Goal: Information Seeking & Learning: Learn about a topic

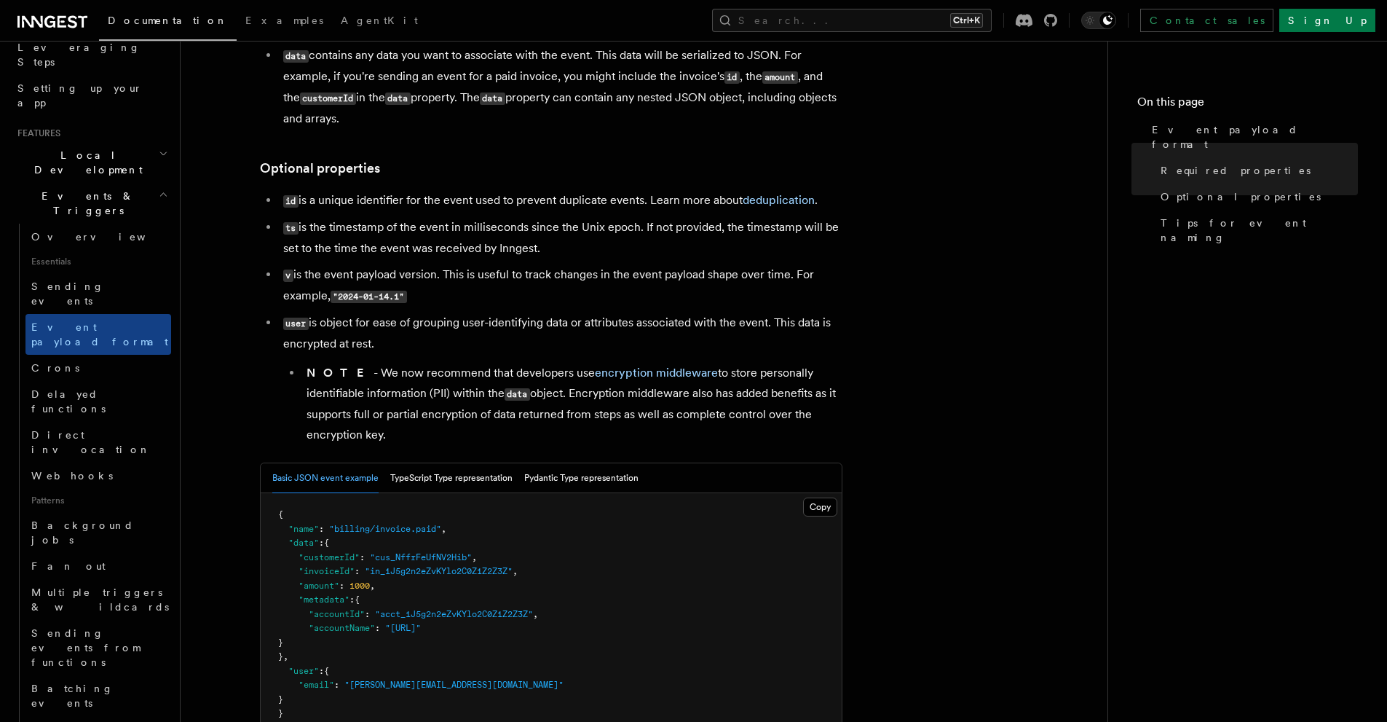
scroll to position [486, 0]
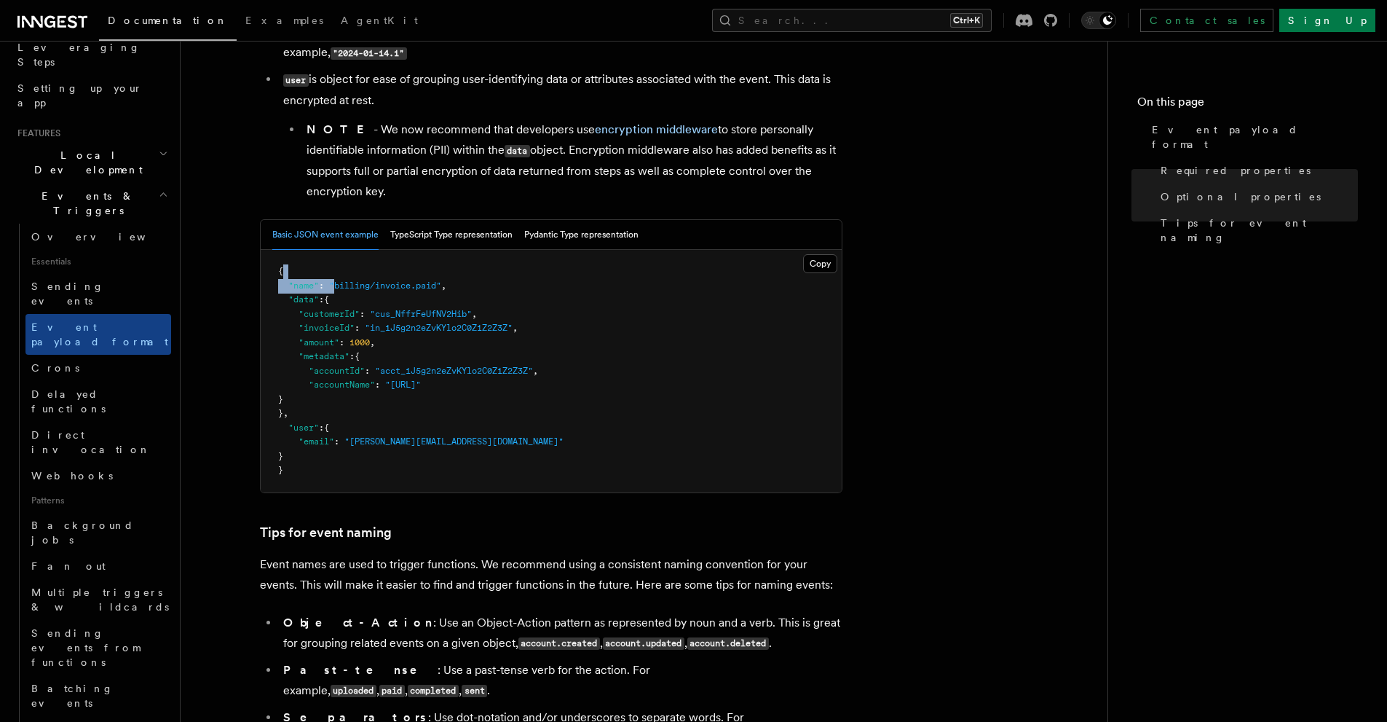
drag, startPoint x: 345, startPoint y: 280, endPoint x: 443, endPoint y: 274, distance: 97.8
click at [443, 274] on pre "{ "name" : "billing/invoice.paid" , "data" : { "customerId" : "cus_NffrFeUfNV2H…" at bounding box center [551, 371] width 581 height 242
click at [574, 291] on pre "{ "name" : "billing/invoice.paid" , "data" : { "customerId" : "cus_NffrFeUfNV2H…" at bounding box center [551, 371] width 581 height 242
drag, startPoint x: 378, startPoint y: 362, endPoint x: 519, endPoint y: 366, distance: 141.3
click at [519, 366] on pre "{ "name" : "billing/invoice.paid" , "data" : { "customerId" : "cus_NffrFeUfNV2H…" at bounding box center [551, 371] width 581 height 242
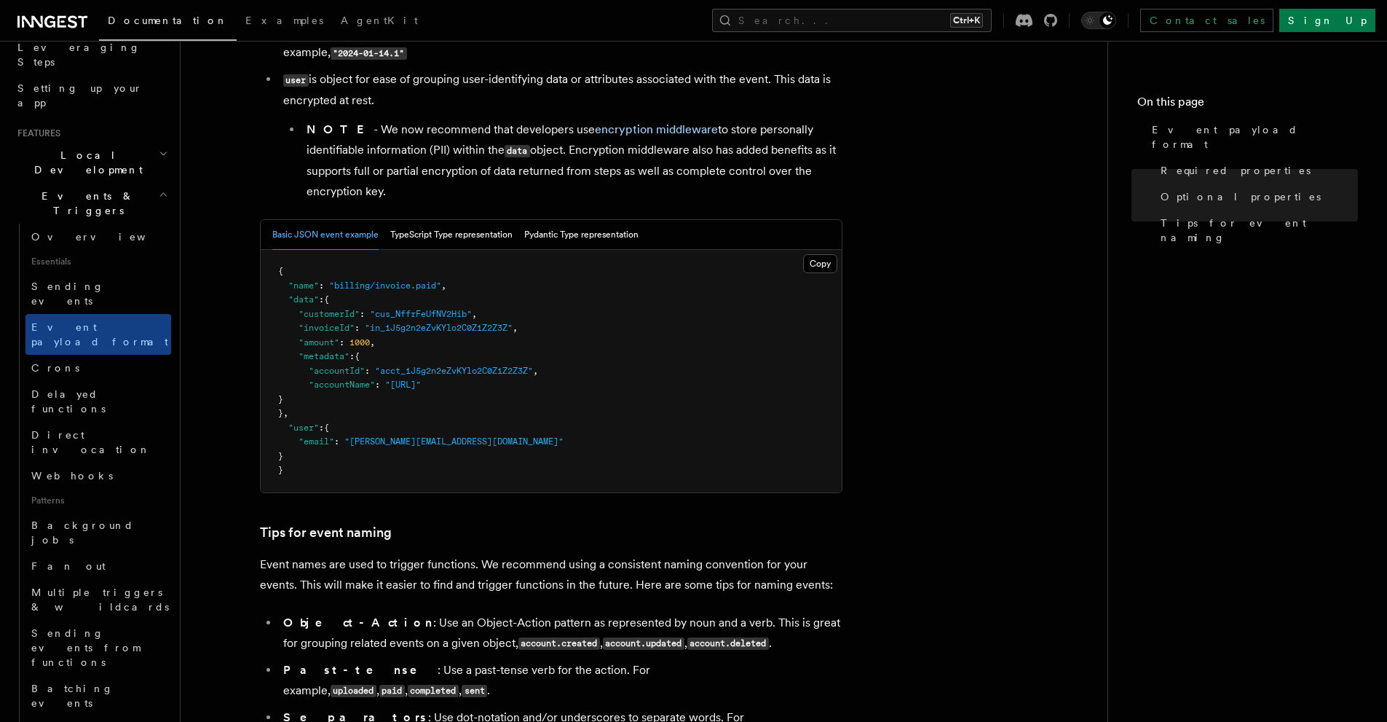
click at [502, 388] on pre "{ "name" : "billing/invoice.paid" , "data" : { "customerId" : "cus_NffrFeUfNV2H…" at bounding box center [551, 371] width 581 height 242
click at [416, 382] on span ""[URL]"" at bounding box center [403, 384] width 36 height 10
click at [387, 443] on span ""[PERSON_NAME][EMAIL_ADDRESS][DOMAIN_NAME]"" at bounding box center [453, 441] width 219 height 10
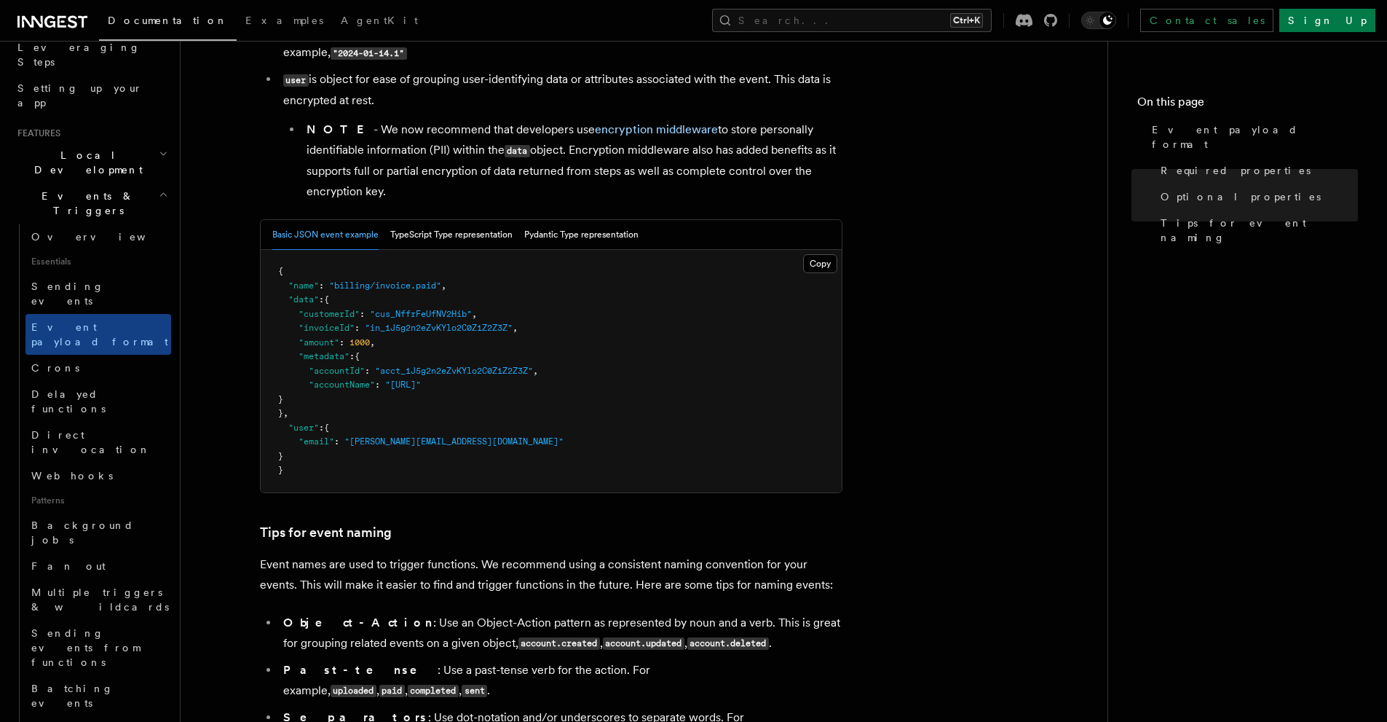
click at [406, 469] on pre "{ "name" : "billing/invoice.paid" , "data" : { "customerId" : "cus_NffrFeUfNV2H…" at bounding box center [551, 371] width 581 height 242
click at [367, 436] on span ""[PERSON_NAME][EMAIL_ADDRESS][DOMAIN_NAME]"" at bounding box center [453, 441] width 219 height 10
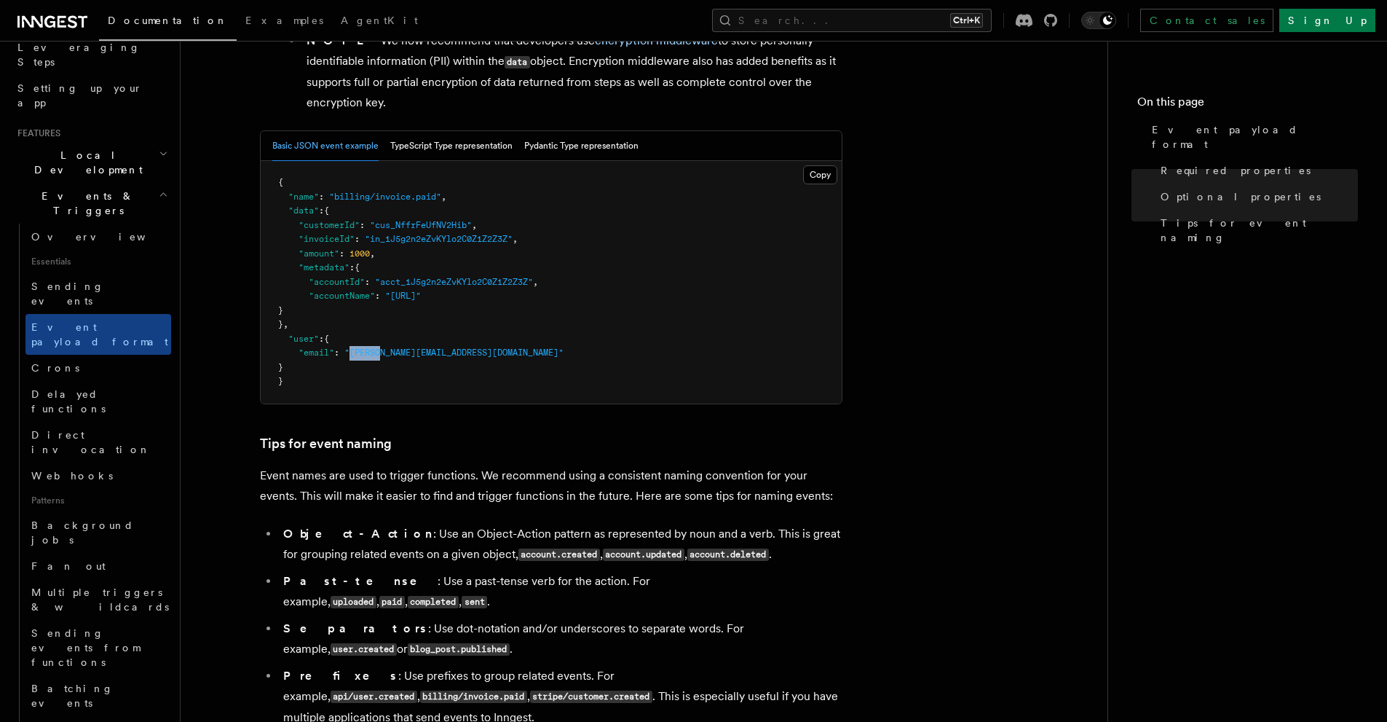
scroll to position [423, 0]
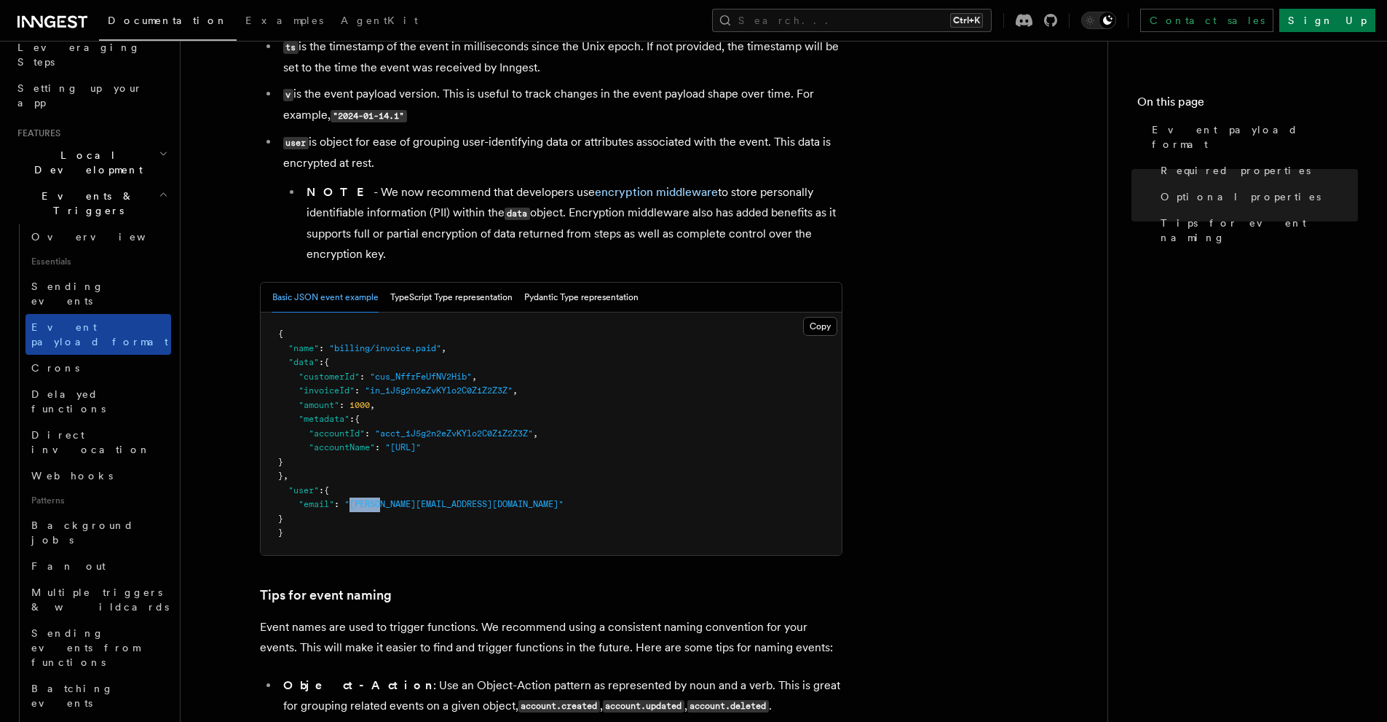
click at [60, 321] on span "Event payload format" at bounding box center [99, 334] width 137 height 26
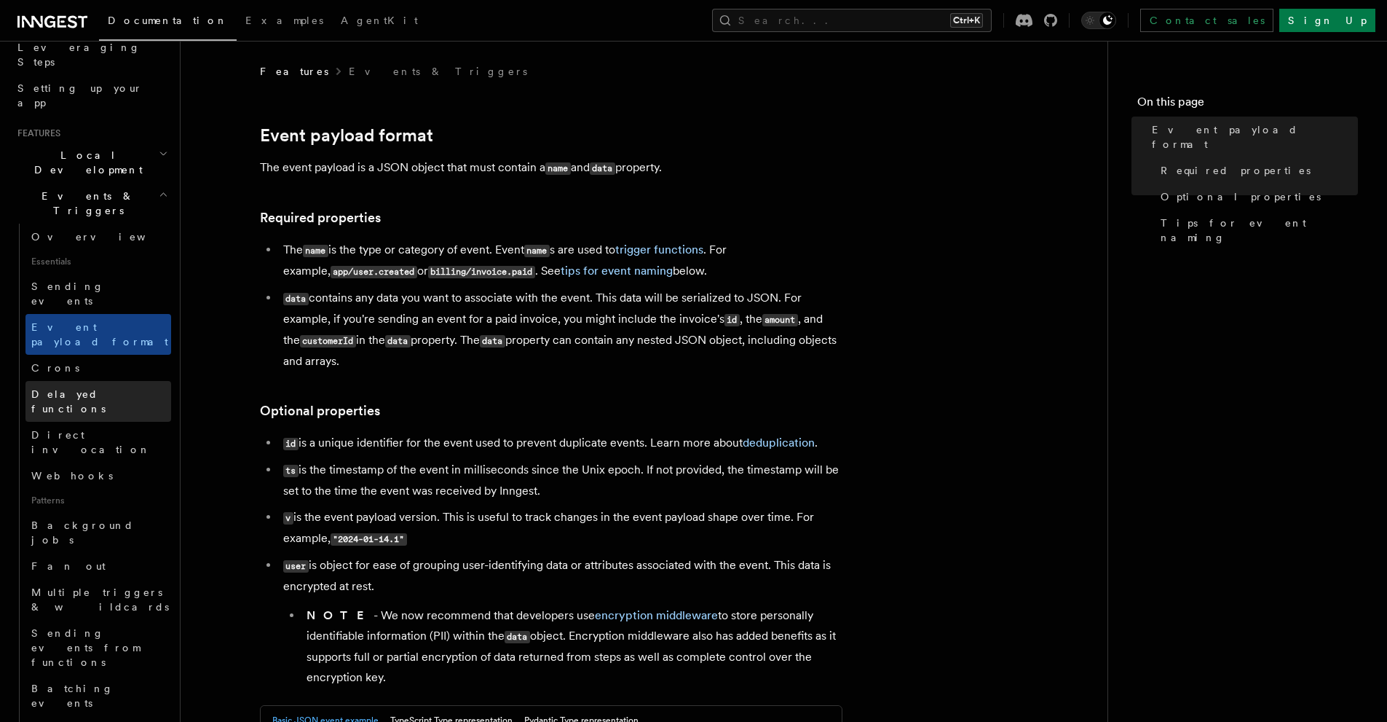
click at [60, 387] on span "Delayed functions" at bounding box center [101, 401] width 140 height 29
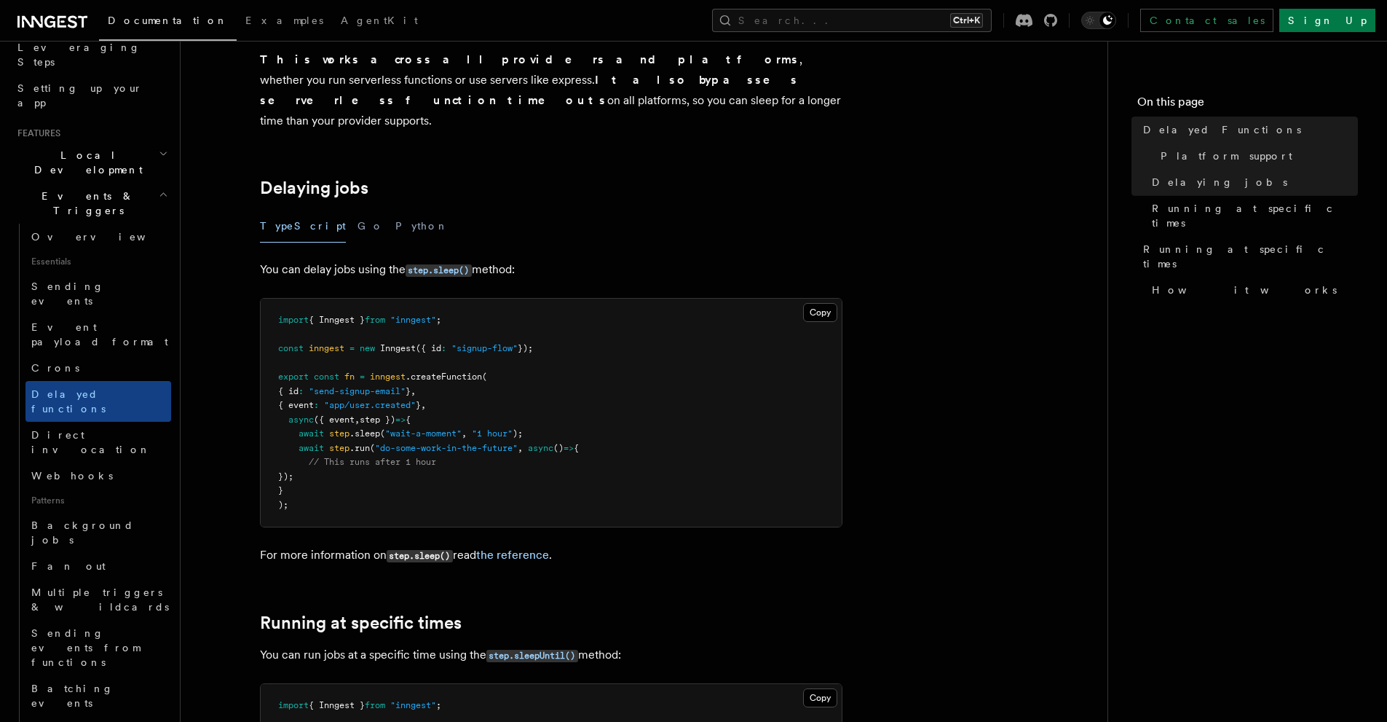
scroll to position [486, 0]
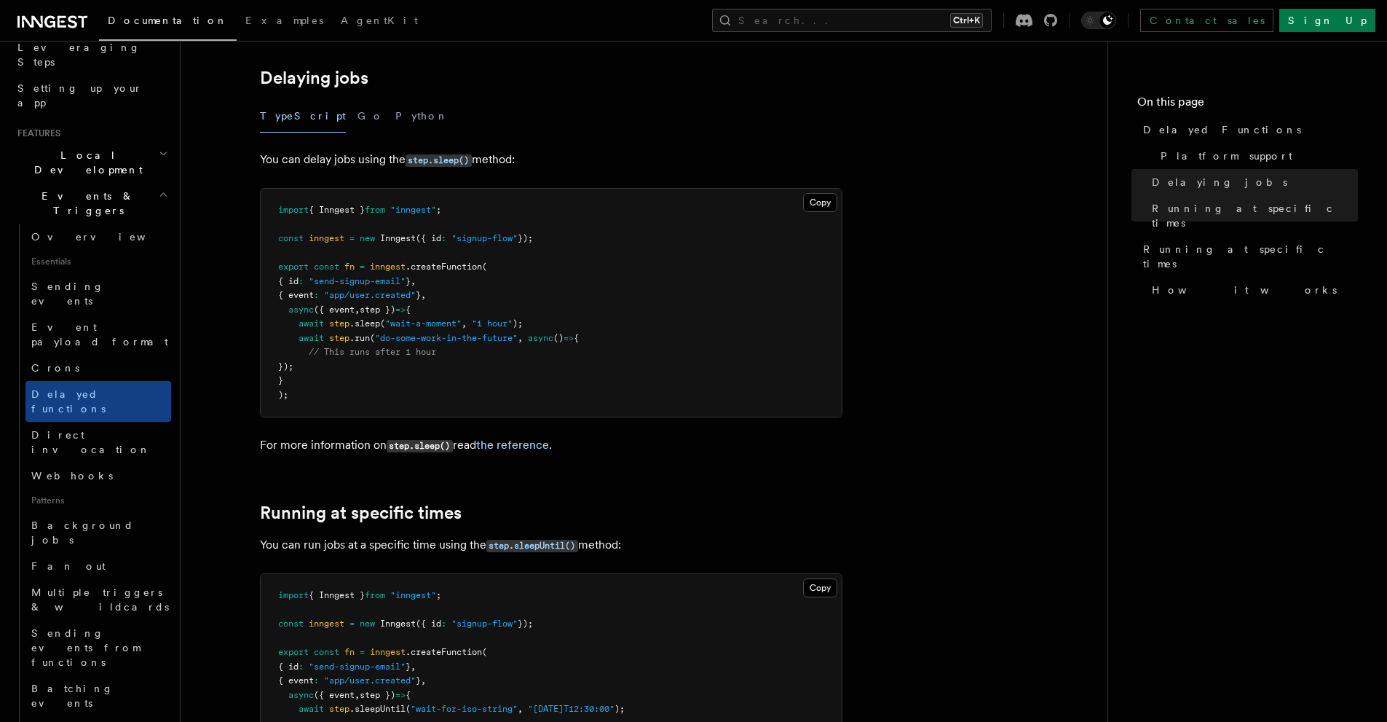
click at [21, 269] on ul "Overview Essentials Sending events Event payload format Crons Delayed functions…" at bounding box center [95, 581] width 152 height 714
click at [50, 362] on span "Crons" at bounding box center [55, 368] width 48 height 12
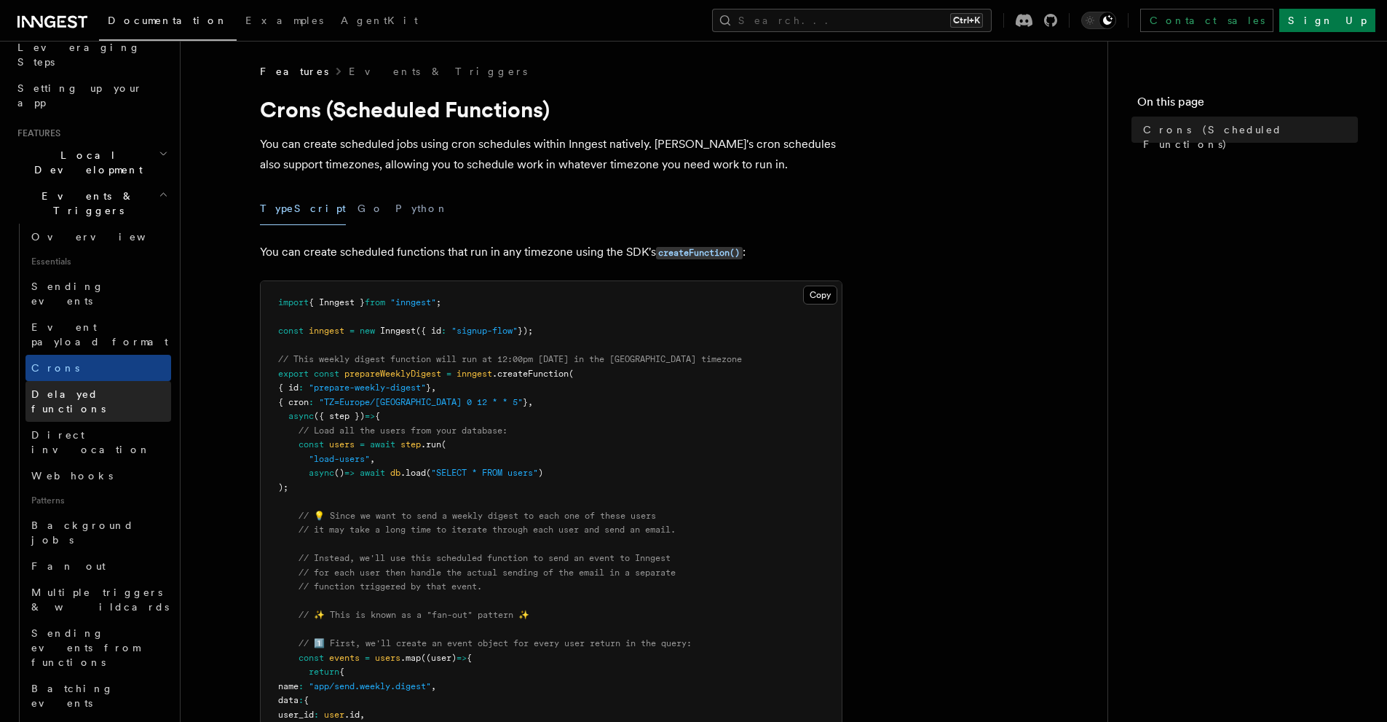
click at [53, 388] on span "Delayed functions" at bounding box center [68, 401] width 74 height 26
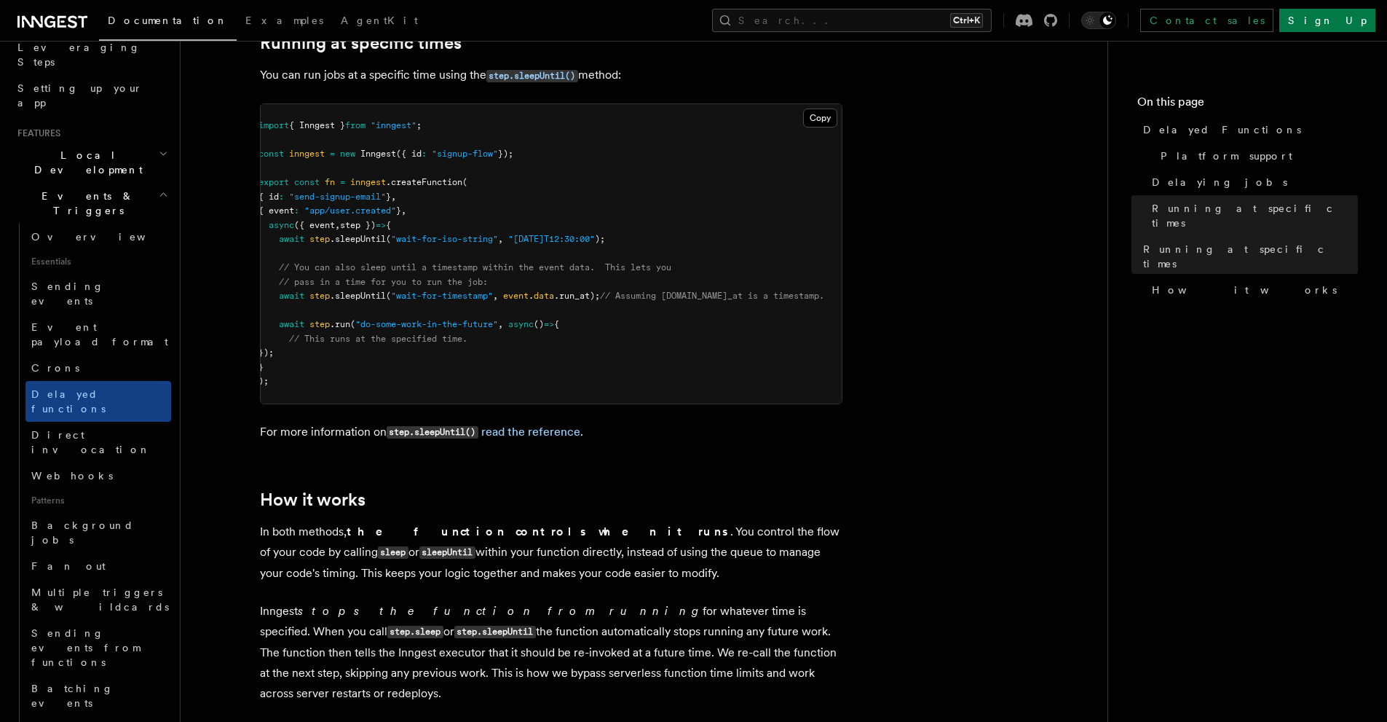
scroll to position [1198, 0]
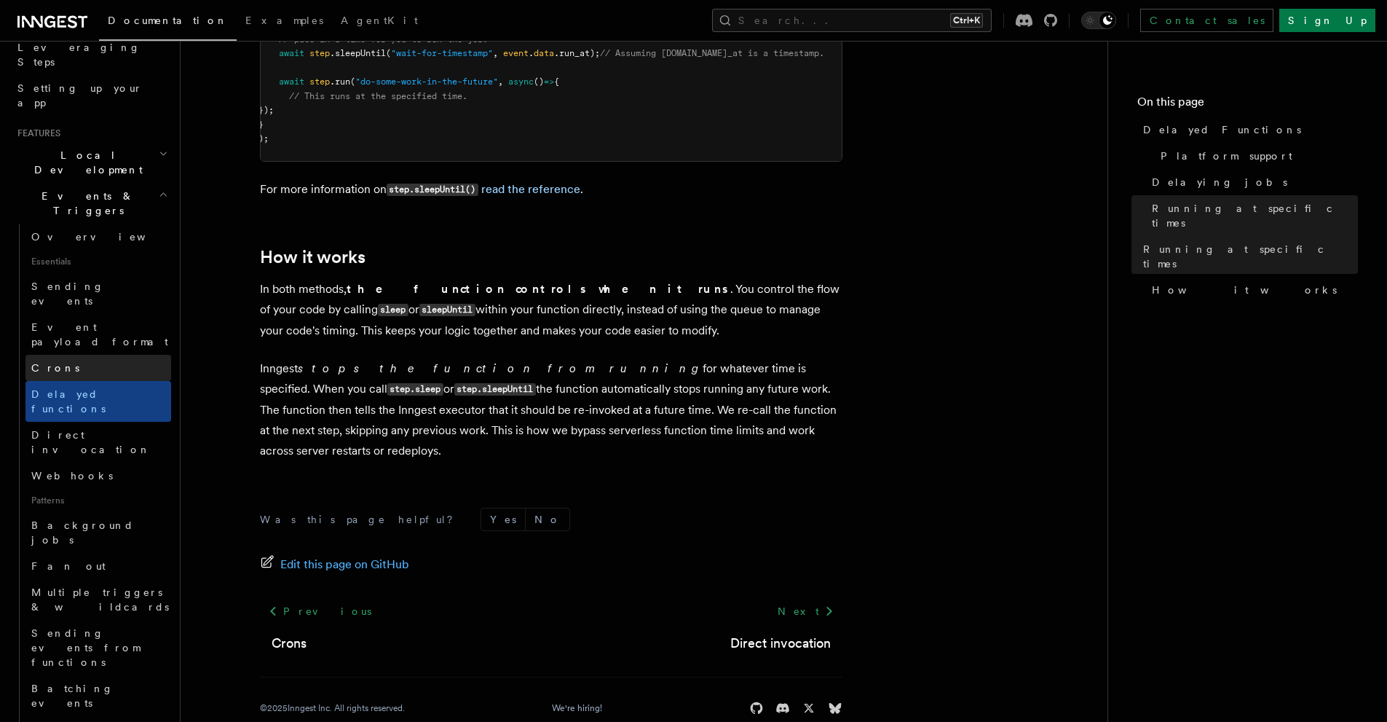
click at [54, 362] on span "Crons" at bounding box center [55, 368] width 48 height 12
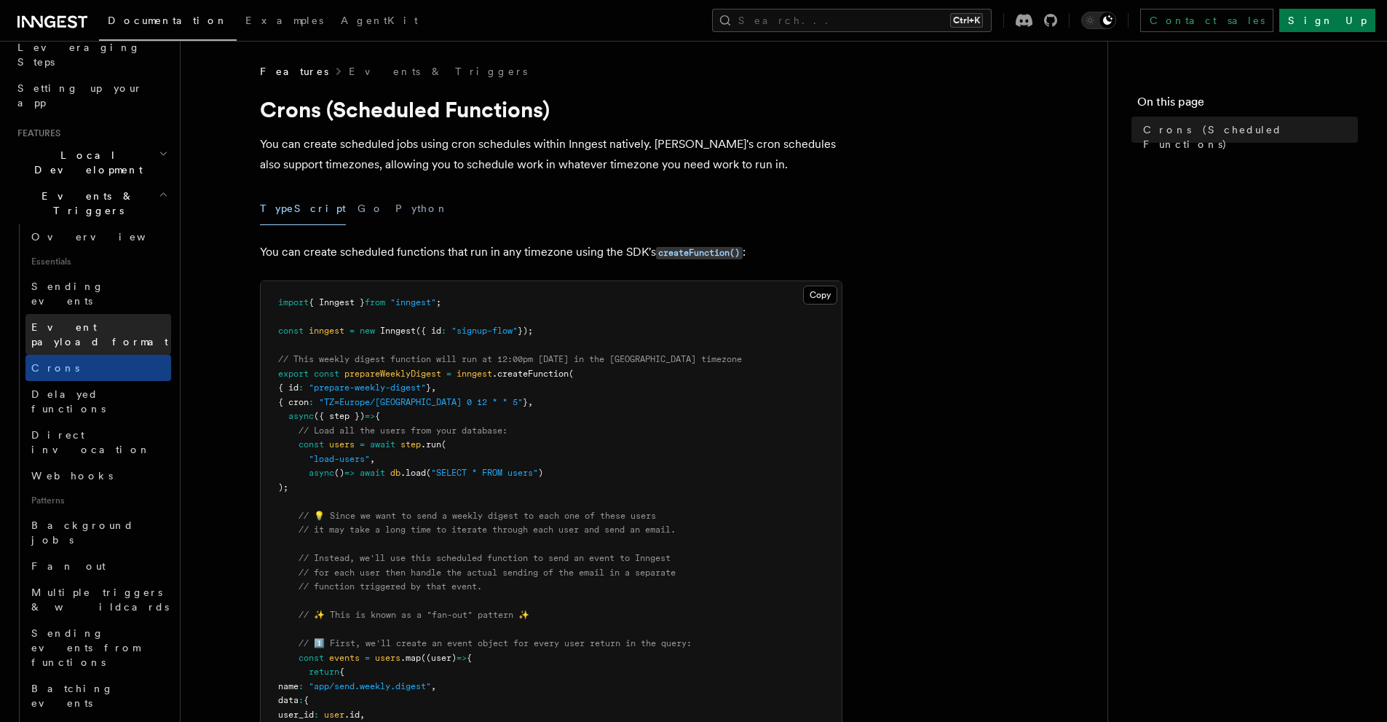
click at [62, 320] on span "Event payload format" at bounding box center [101, 334] width 140 height 29
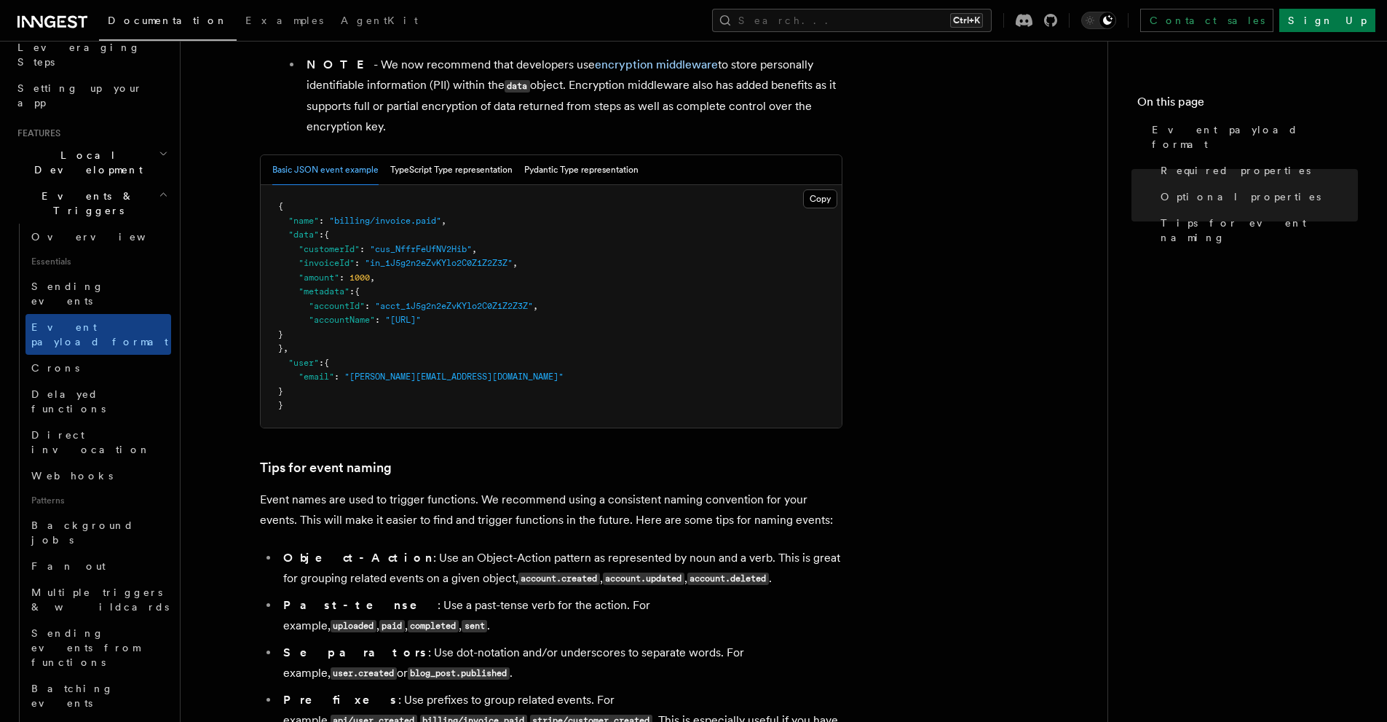
scroll to position [423, 0]
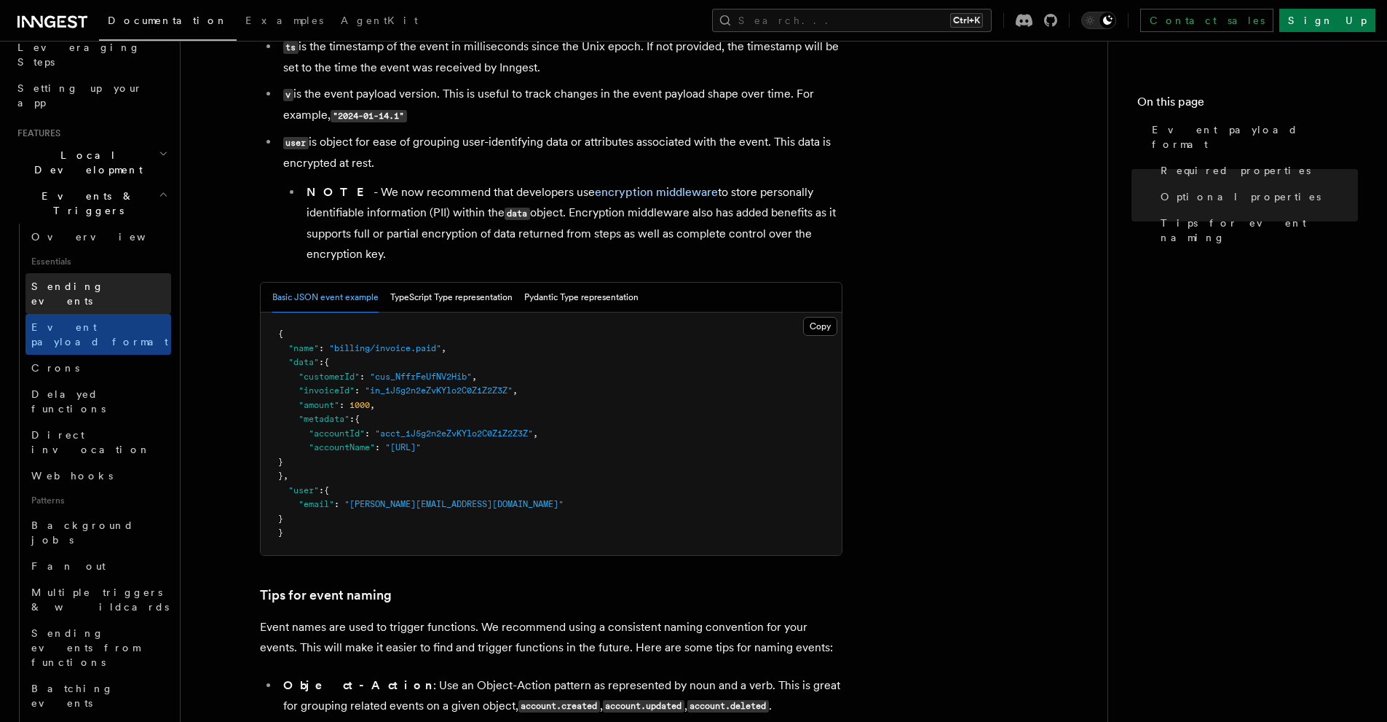
click at [63, 280] on span "Sending events" at bounding box center [67, 293] width 73 height 26
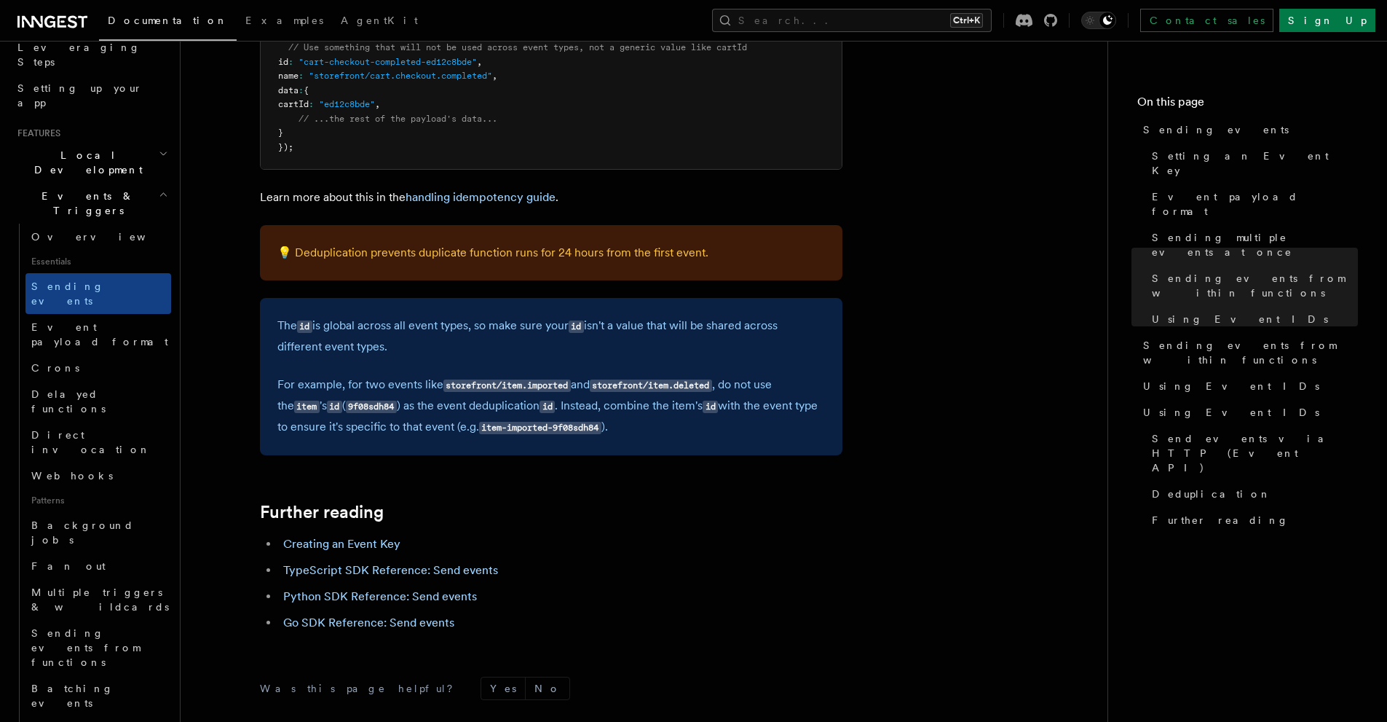
scroll to position [4102, 0]
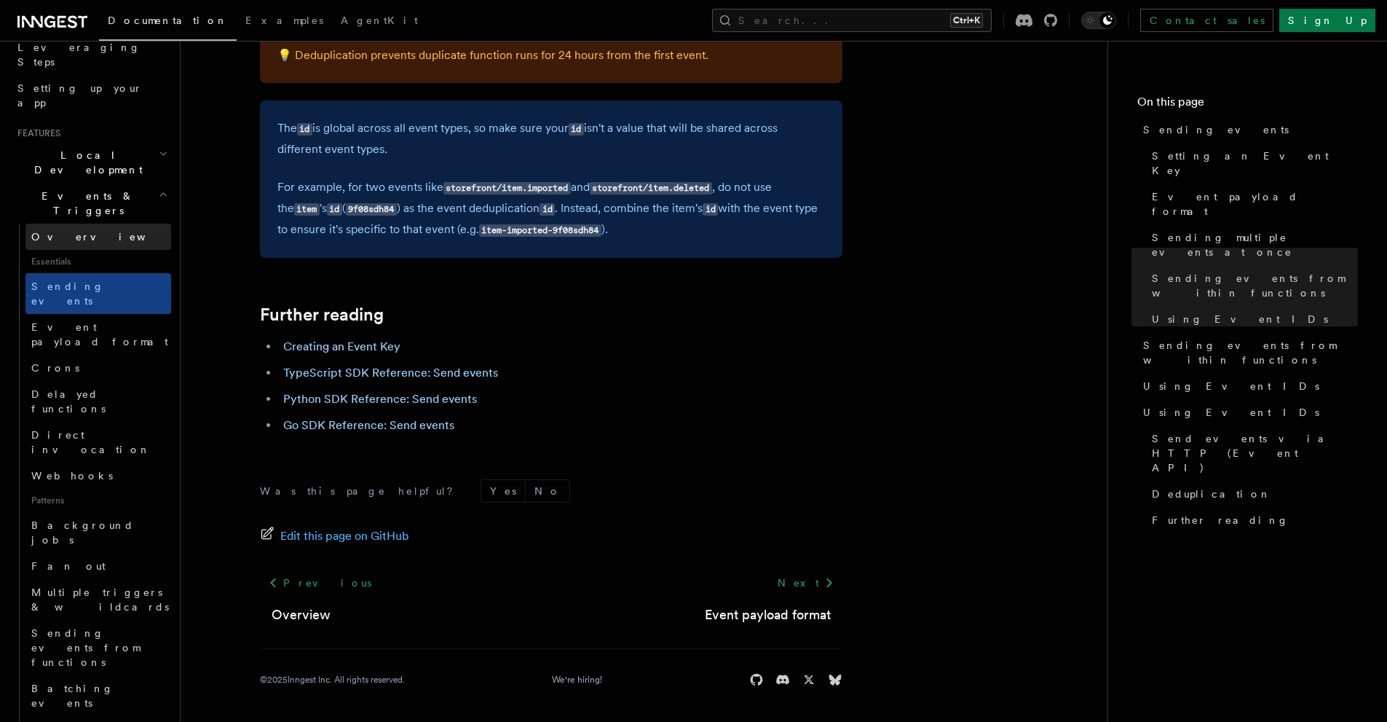
click at [38, 231] on span "Overview" at bounding box center [106, 237] width 150 height 12
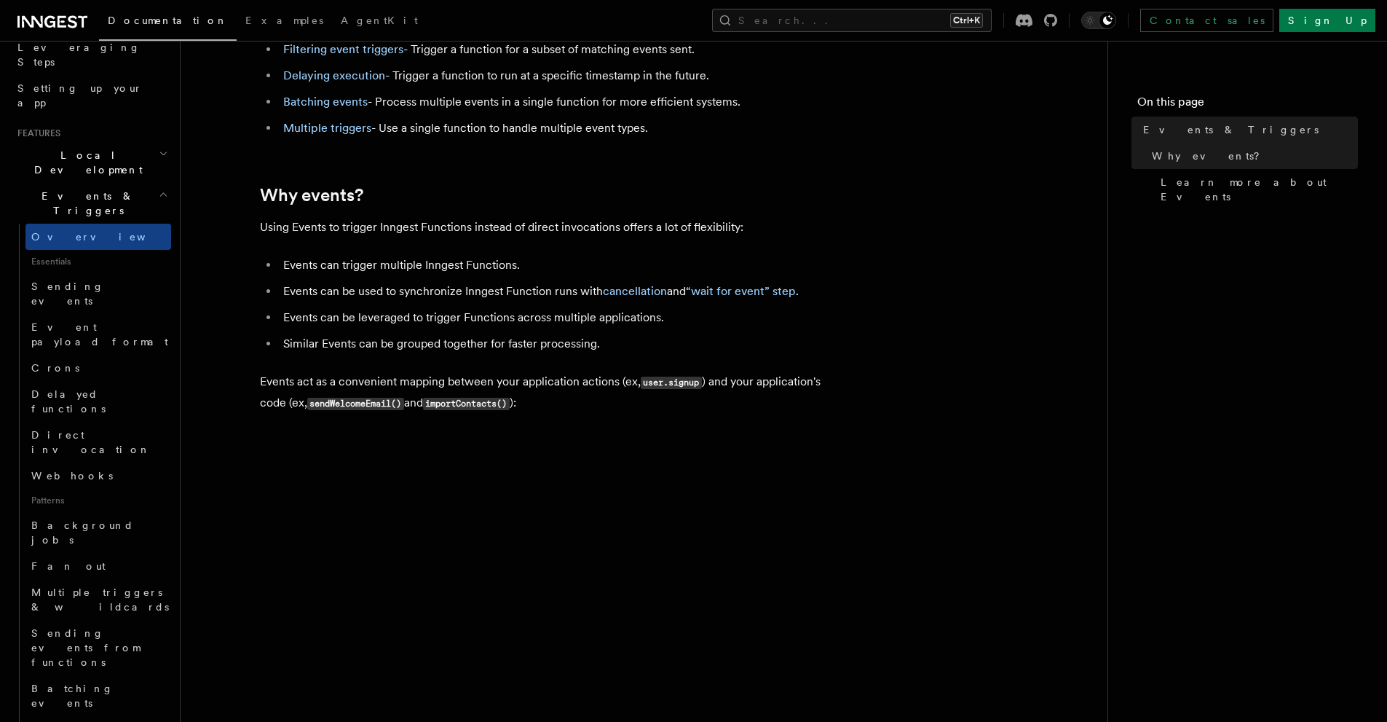
scroll to position [486, 0]
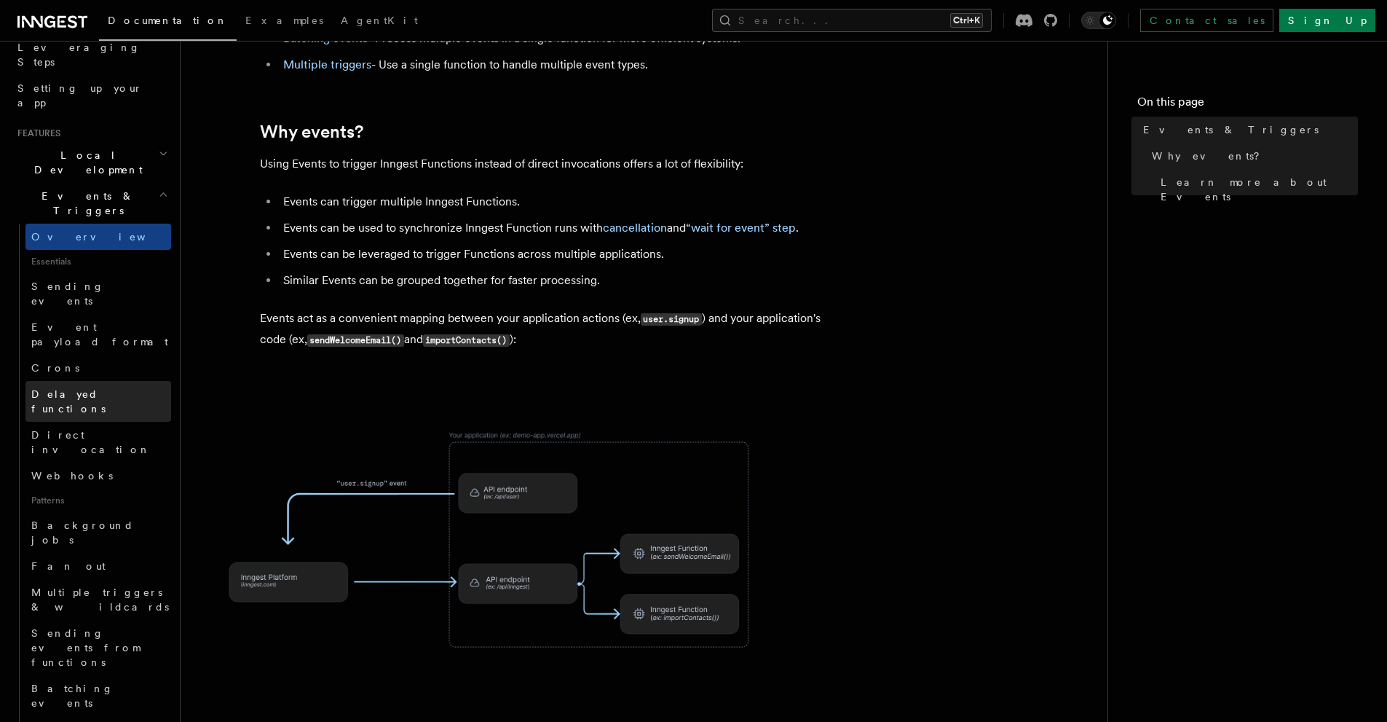
click at [78, 388] on span "Delayed functions" at bounding box center [68, 401] width 74 height 26
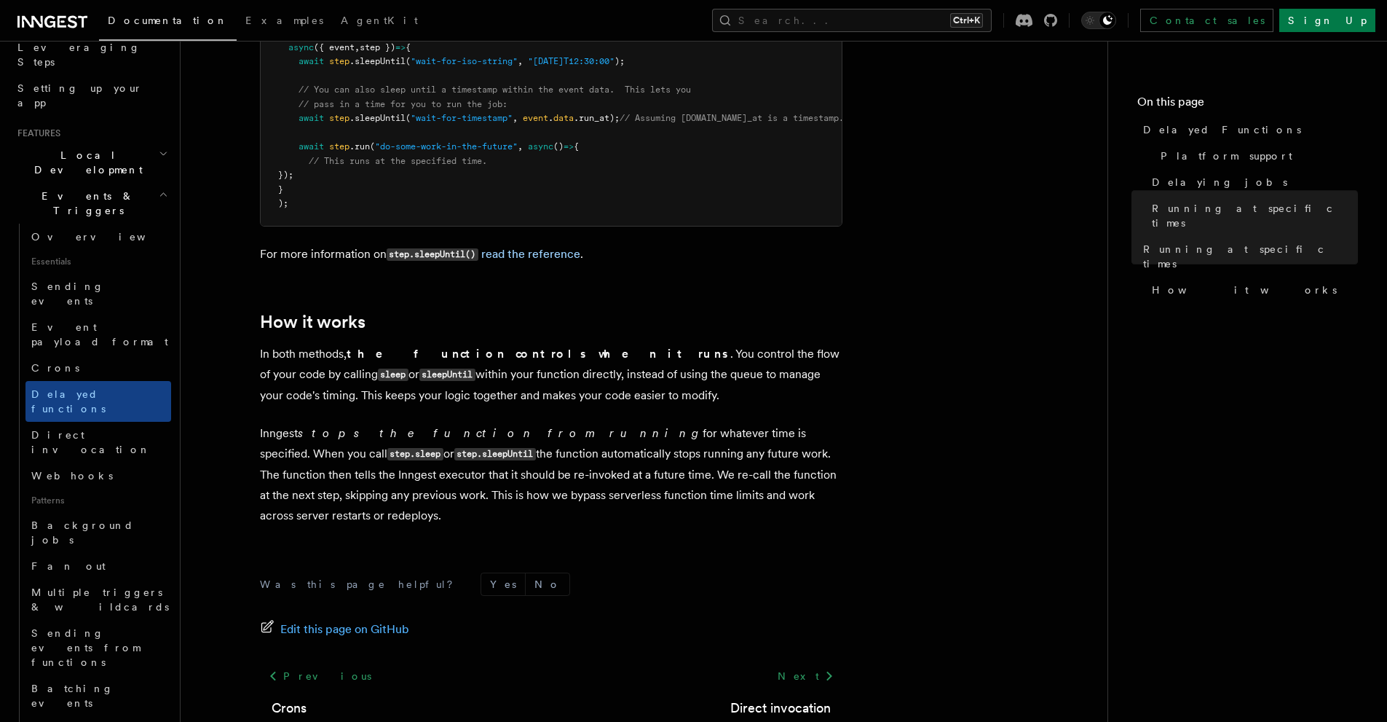
scroll to position [1198, 0]
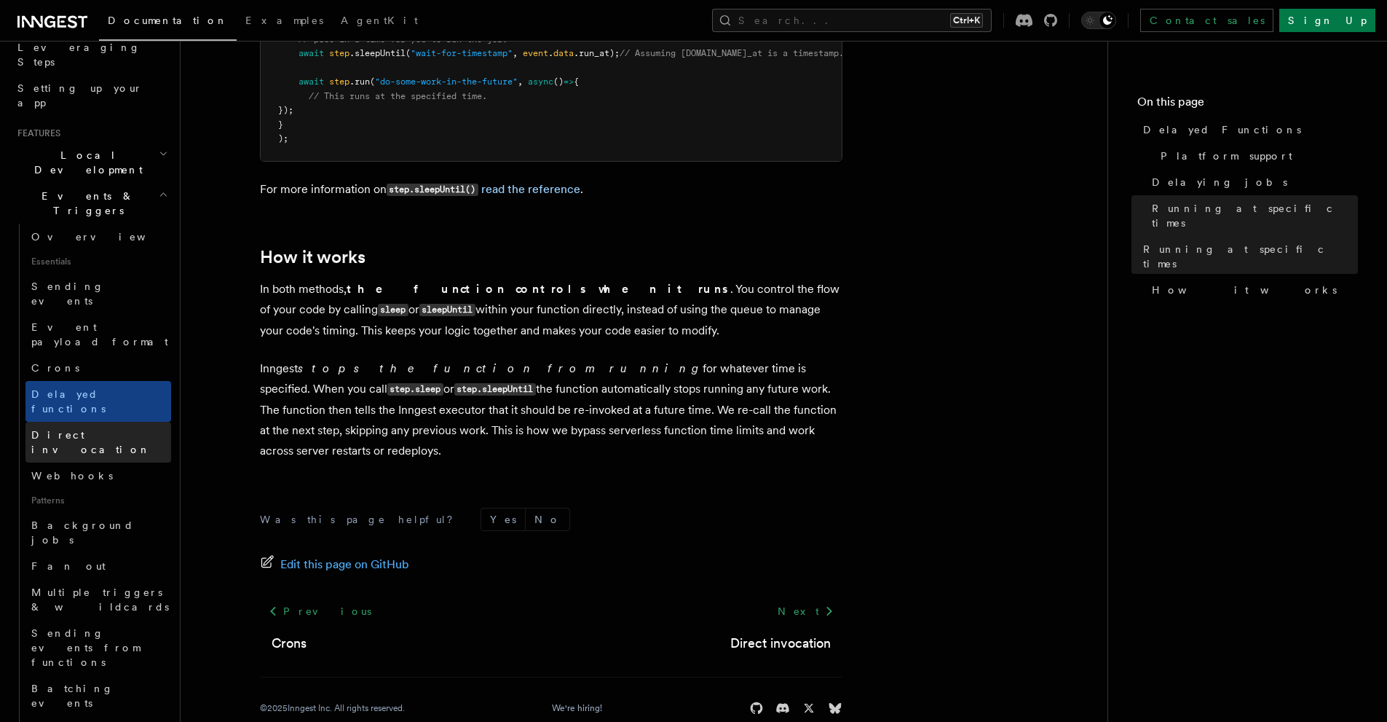
click at [52, 422] on link "Direct invocation" at bounding box center [98, 442] width 146 height 41
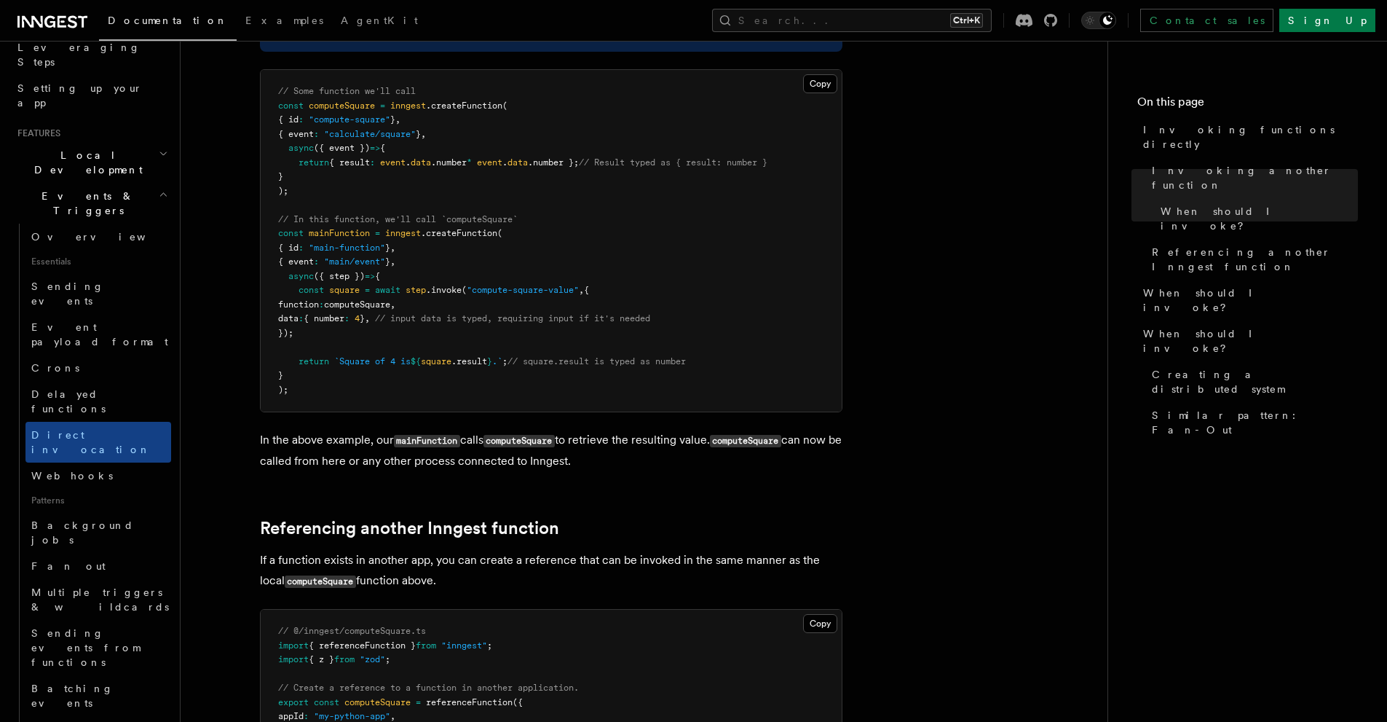
scroll to position [486, 0]
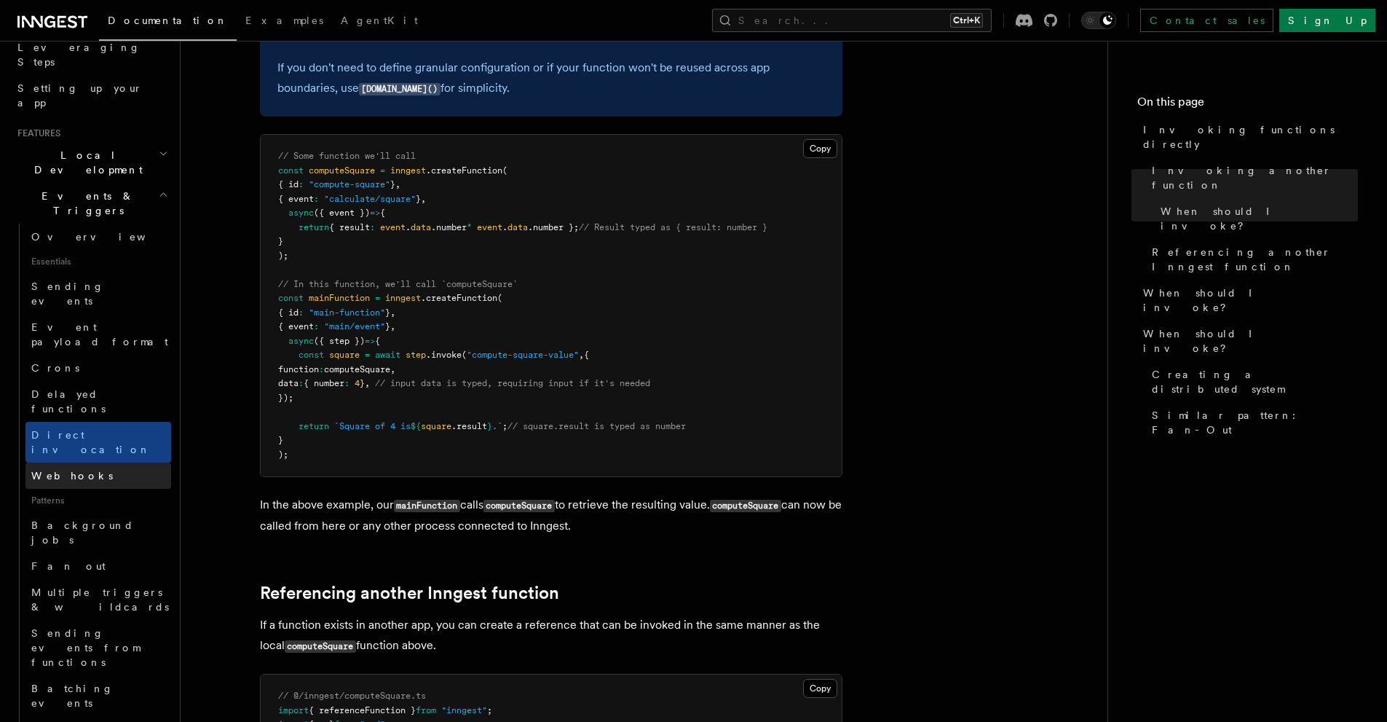
click at [32, 470] on span "Webhooks" at bounding box center [72, 476] width 82 height 12
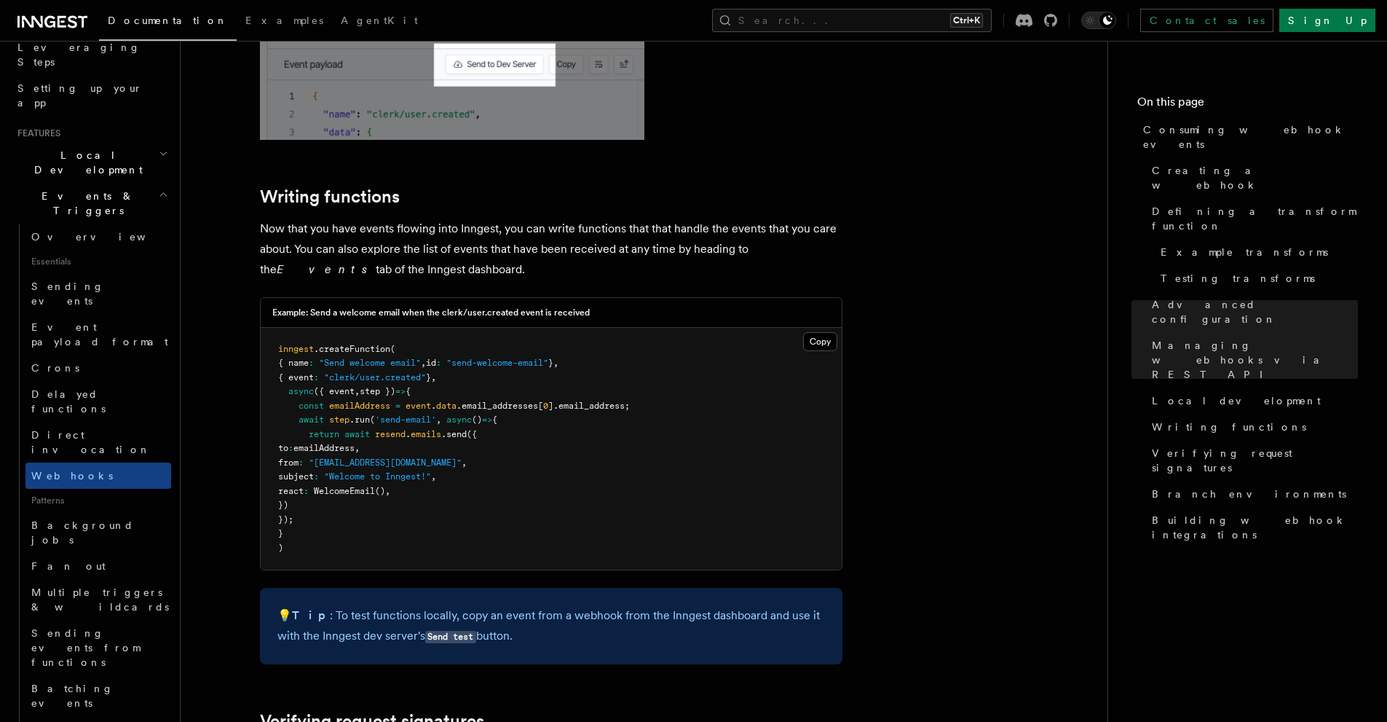
scroll to position [3398, 0]
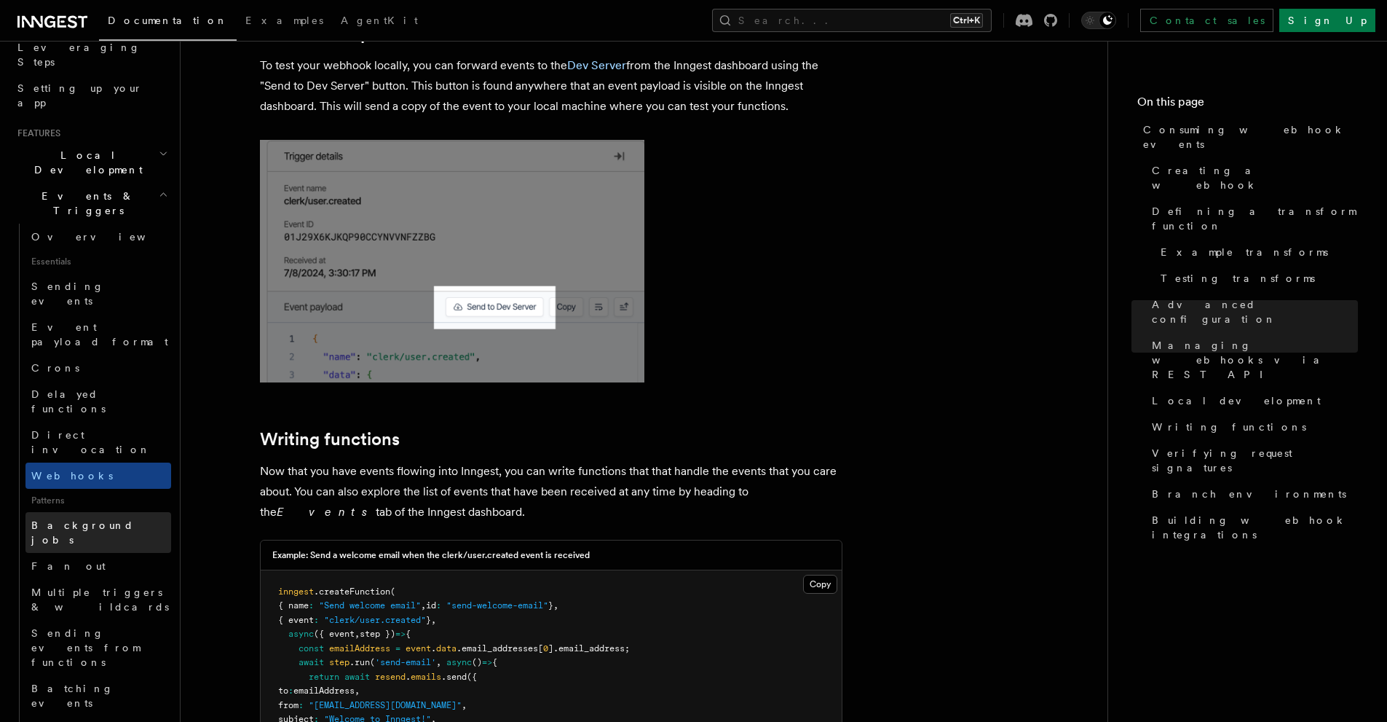
click at [35, 512] on link "Background jobs" at bounding box center [98, 532] width 146 height 41
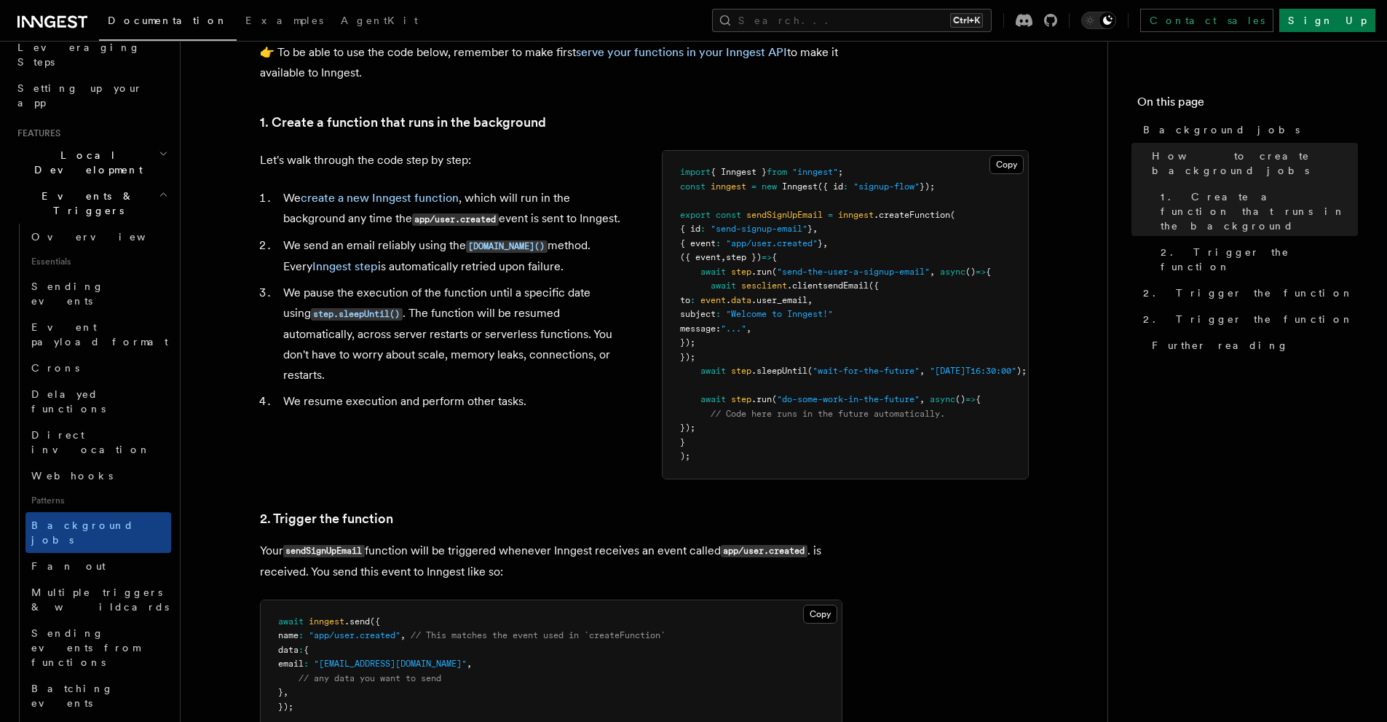
scroll to position [728, 0]
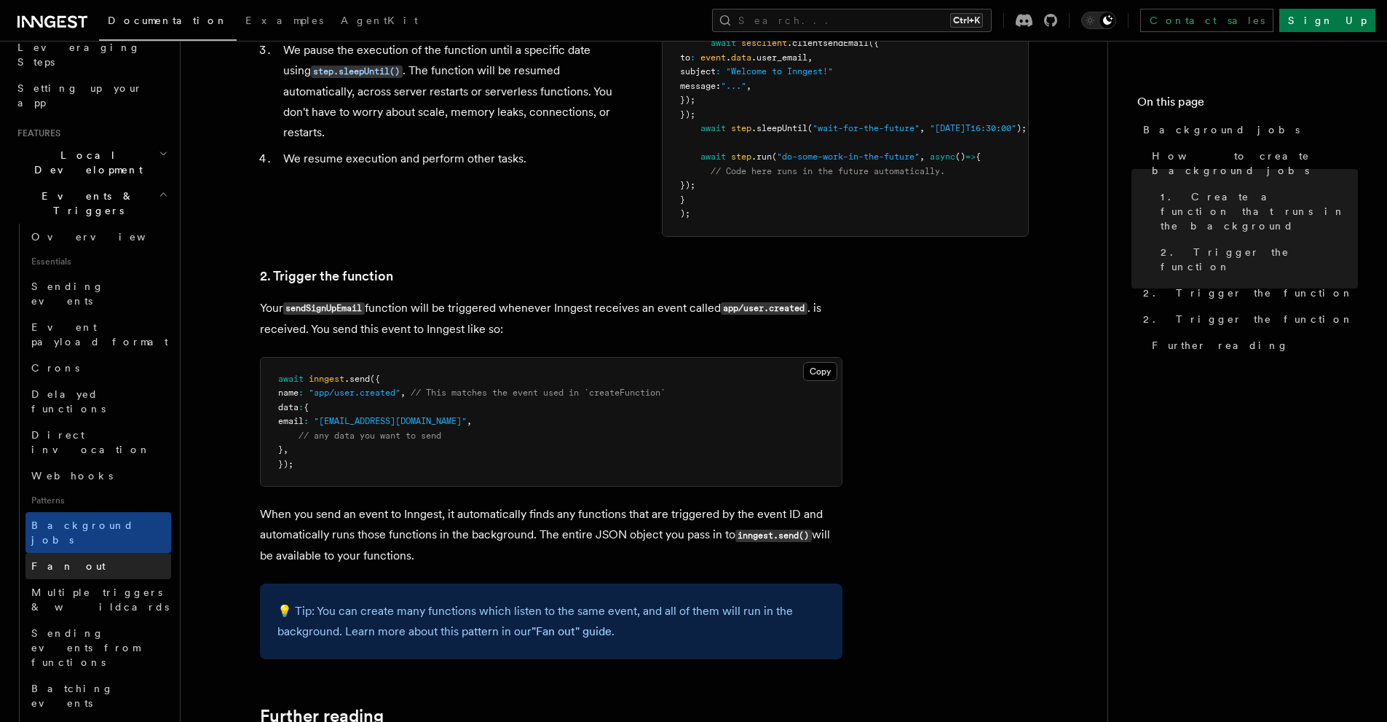
click at [44, 558] on span "Fan out" at bounding box center [68, 565] width 74 height 15
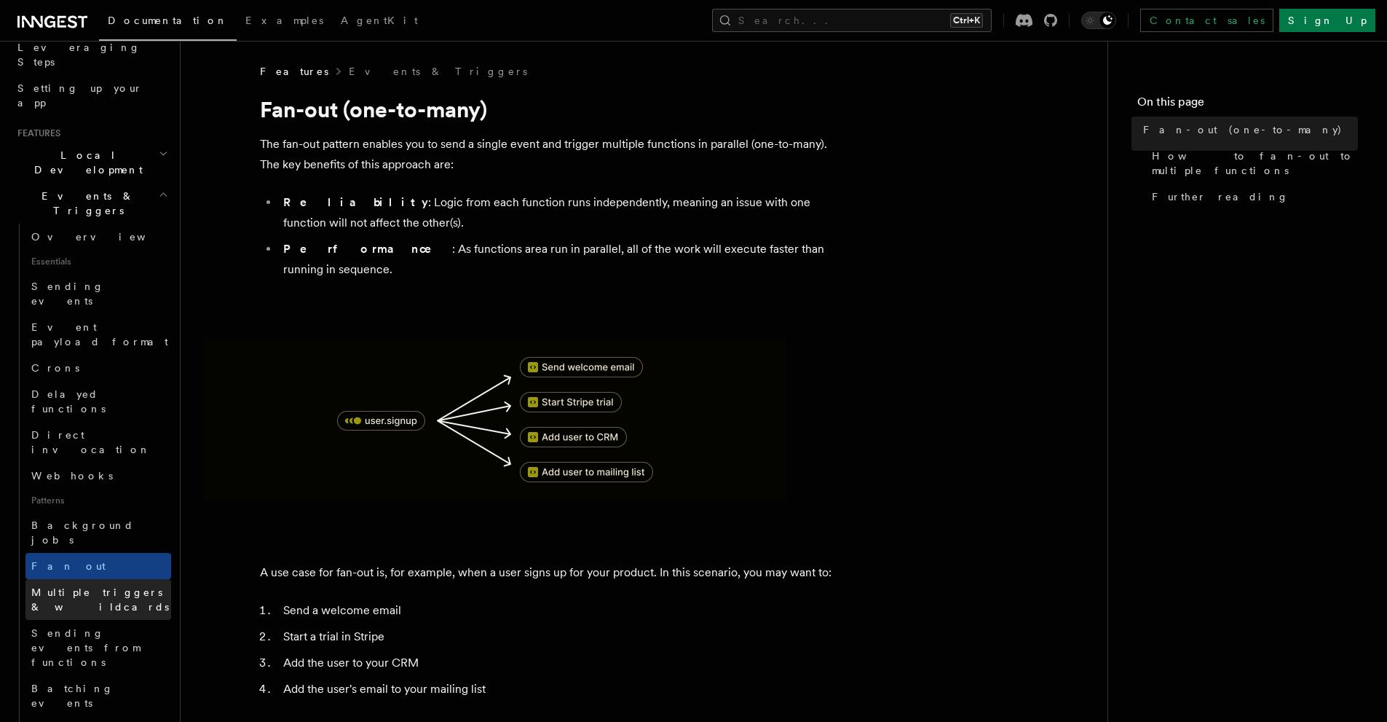
click at [39, 586] on span "Multiple triggers & wildcards" at bounding box center [100, 599] width 138 height 26
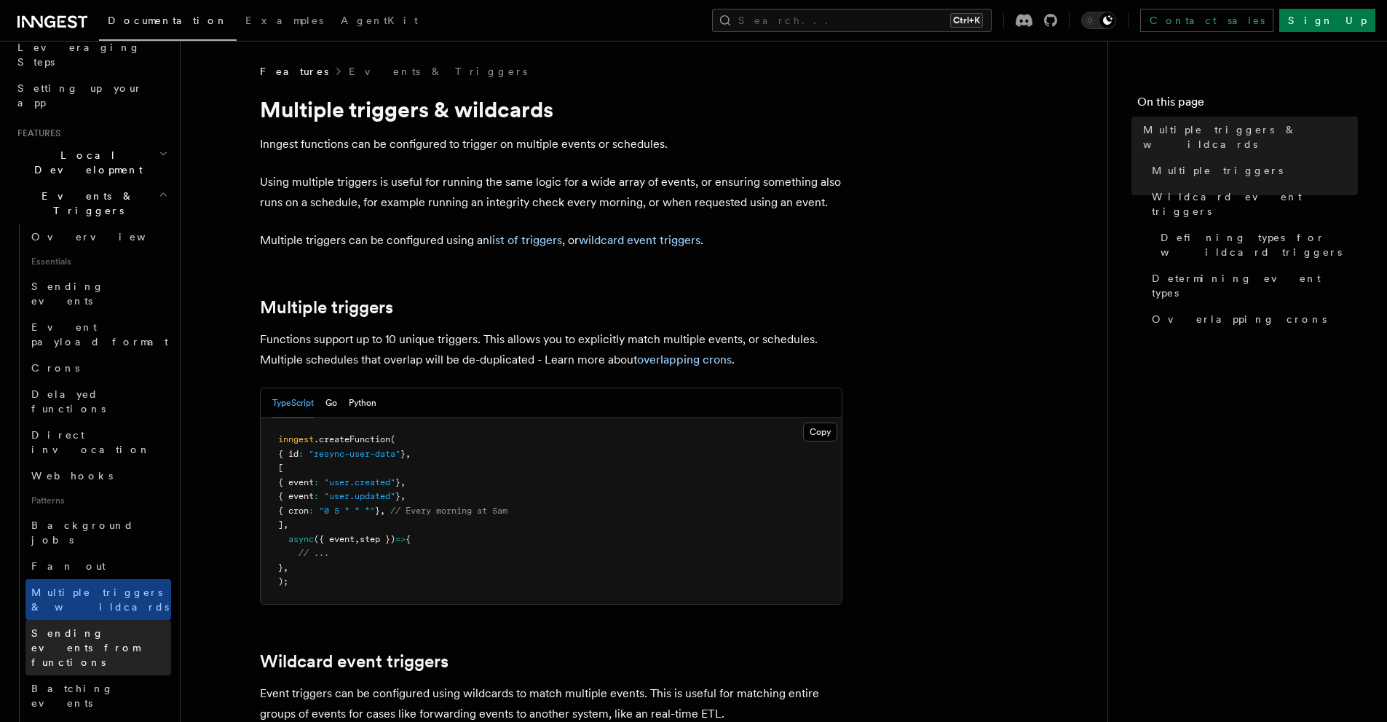
click at [60, 627] on span "Sending events from functions" at bounding box center [85, 647] width 108 height 41
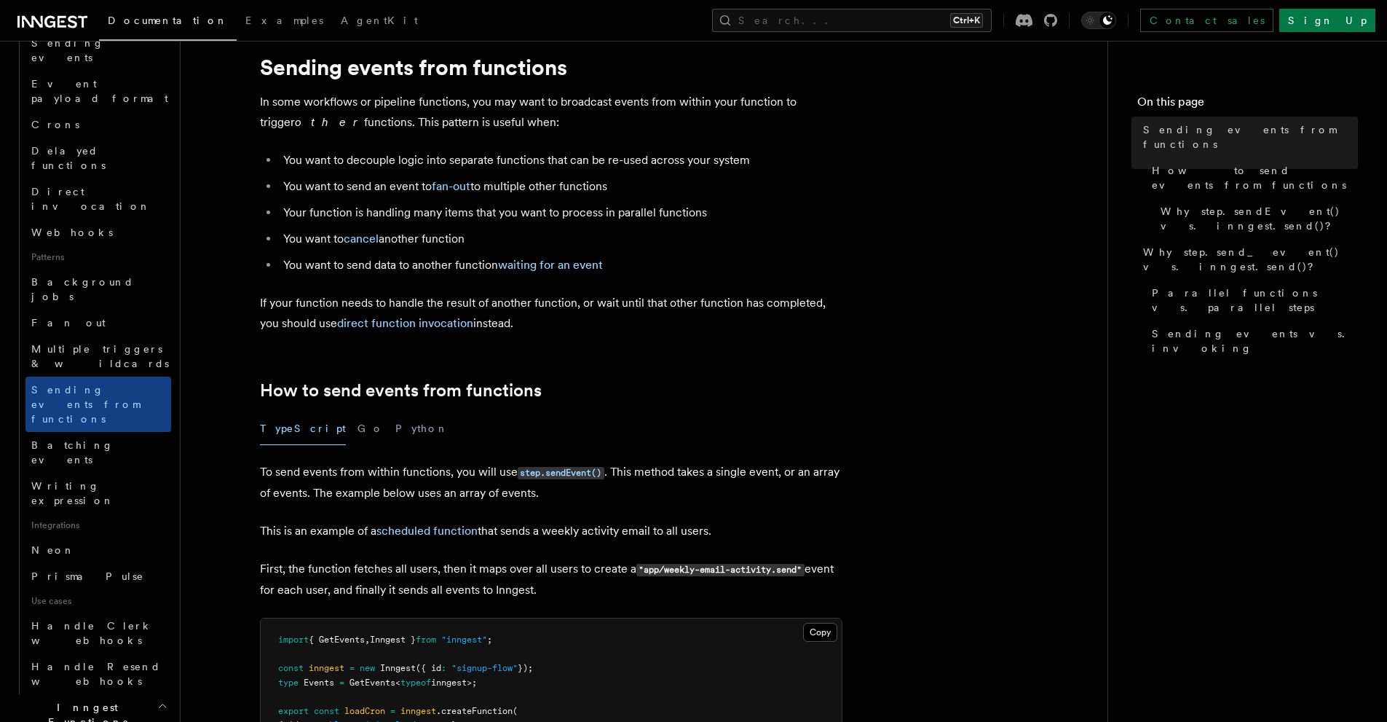
scroll to position [242, 0]
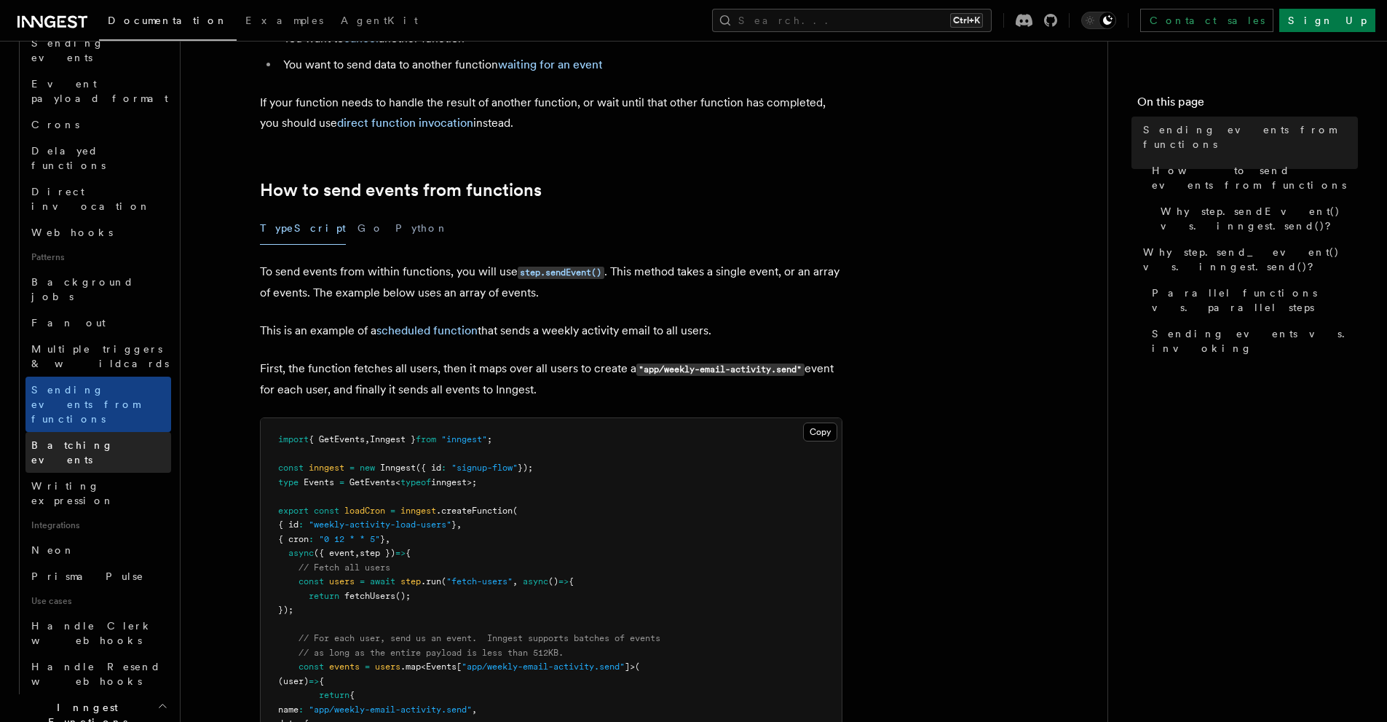
click at [58, 439] on span "Batching events" at bounding box center [72, 452] width 82 height 26
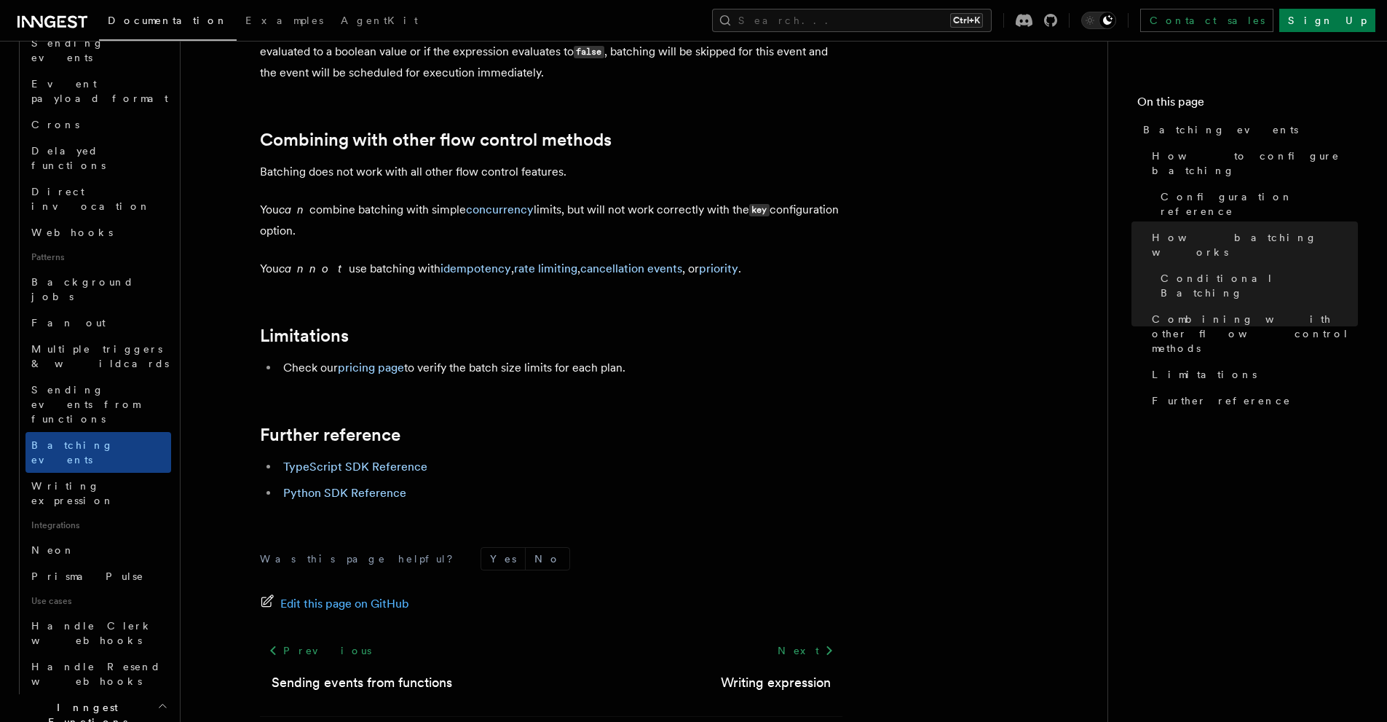
scroll to position [1588, 0]
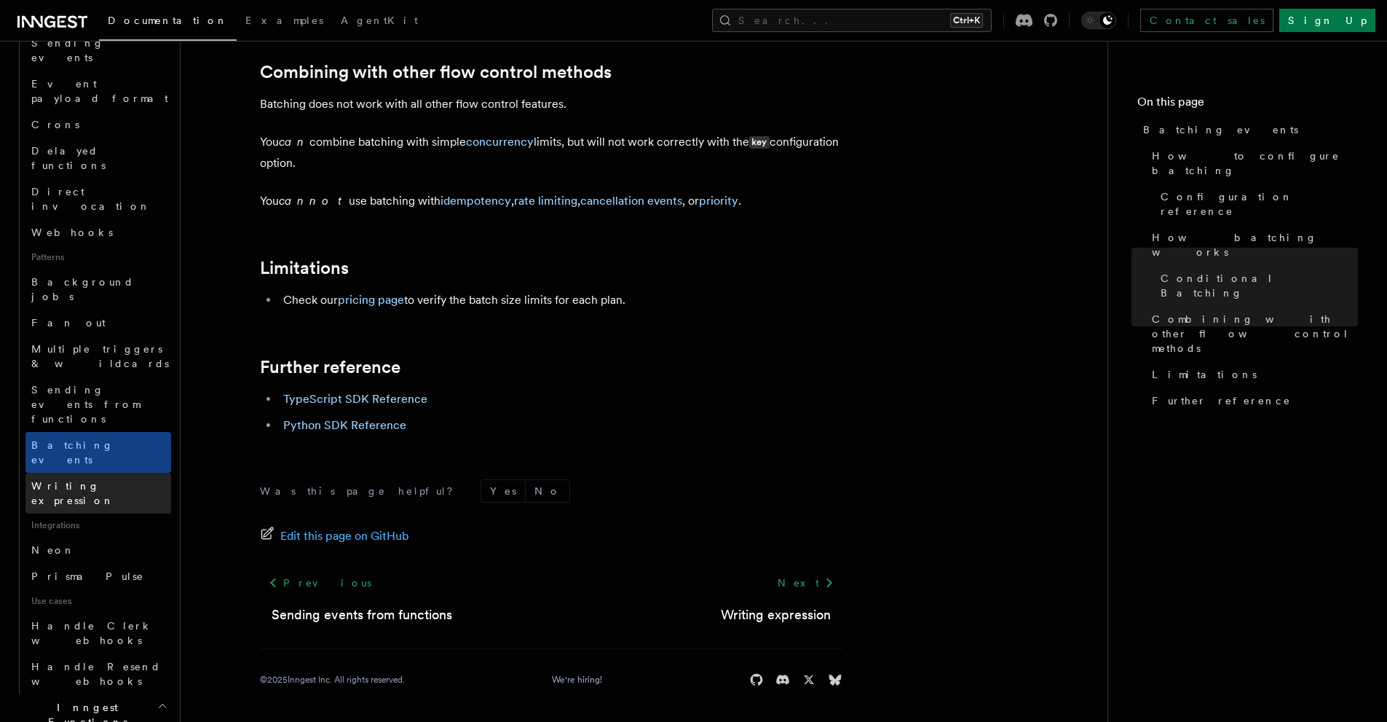
click at [80, 473] on link "Writing expression" at bounding box center [98, 493] width 146 height 41
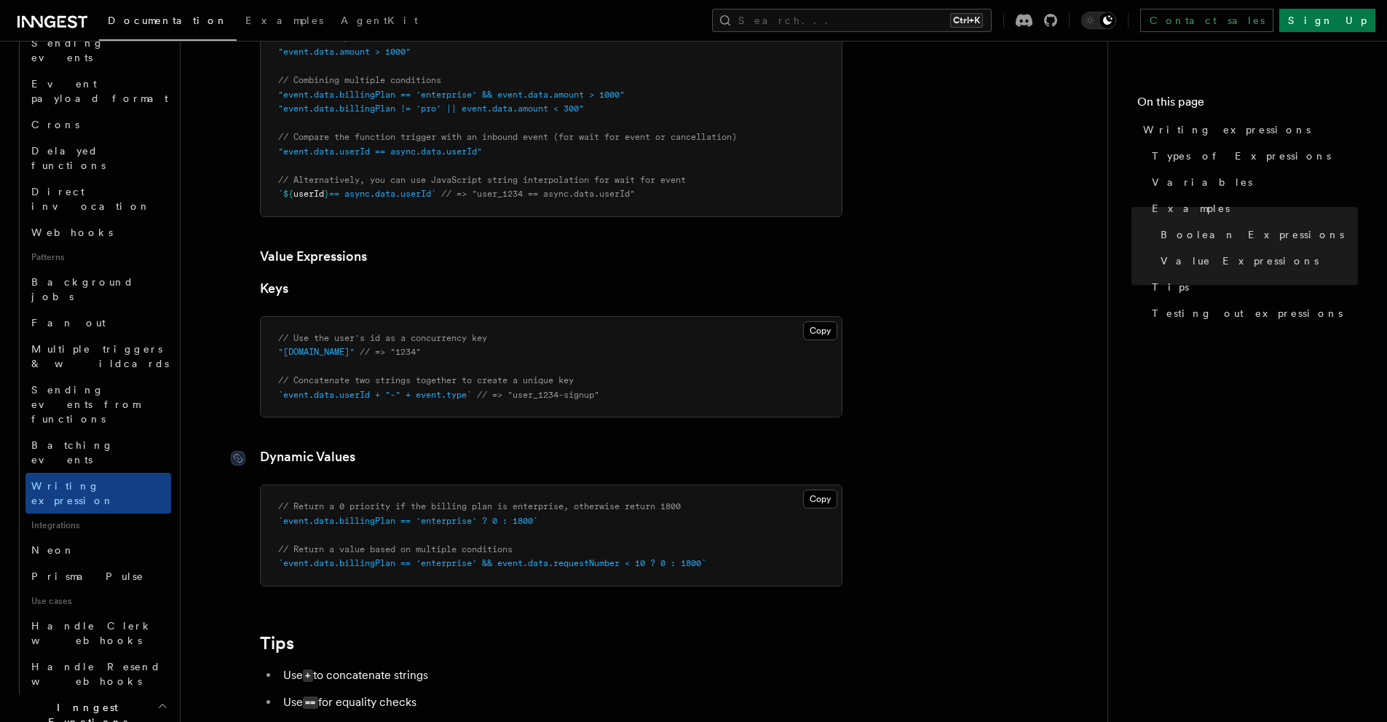
scroll to position [971, 0]
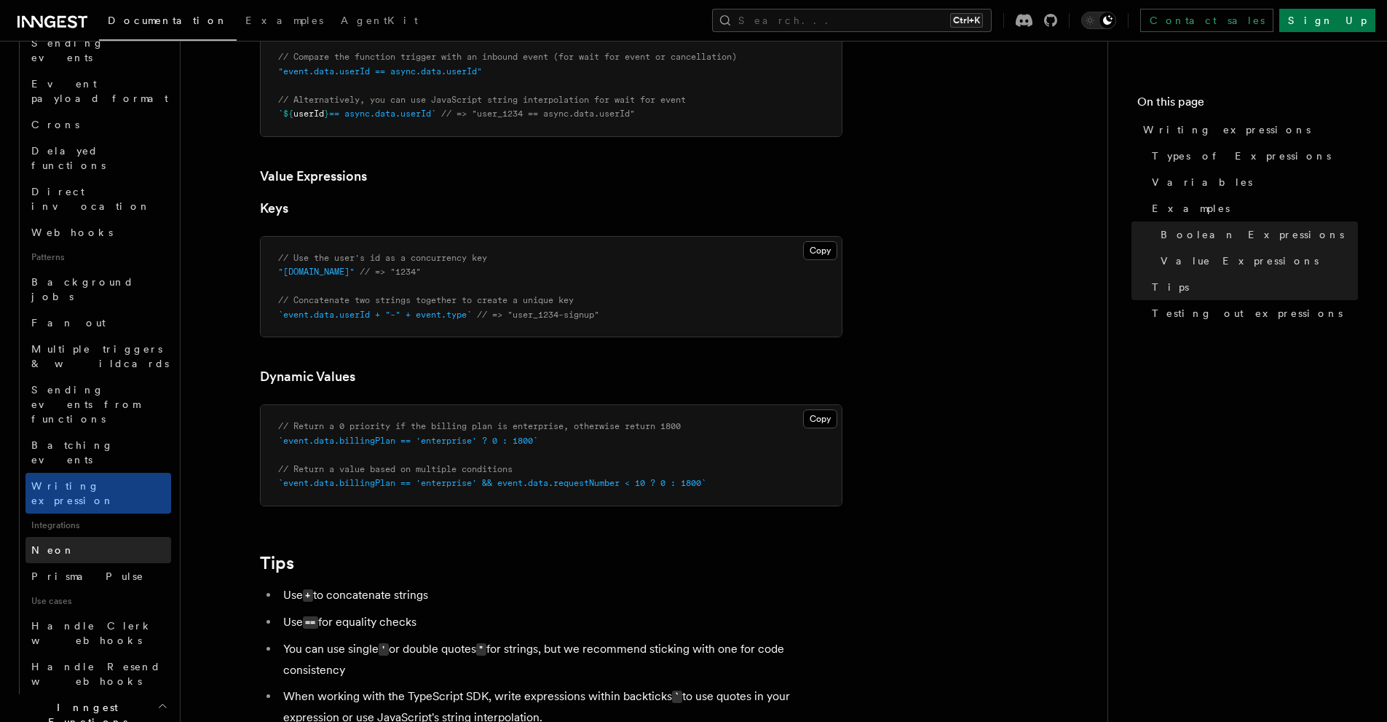
click at [82, 537] on link "Neon" at bounding box center [98, 550] width 146 height 26
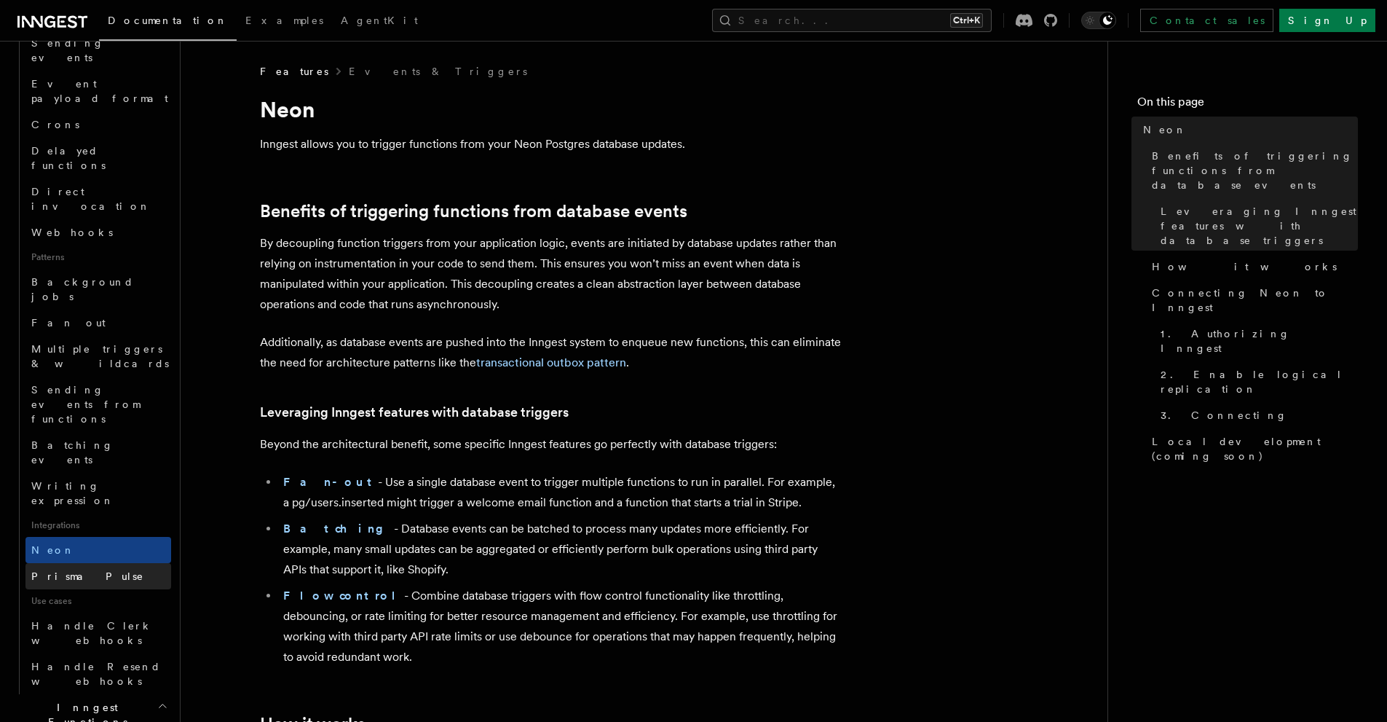
click at [65, 570] on span "Prisma Pulse" at bounding box center [87, 576] width 113 height 12
